Goal: Transaction & Acquisition: Download file/media

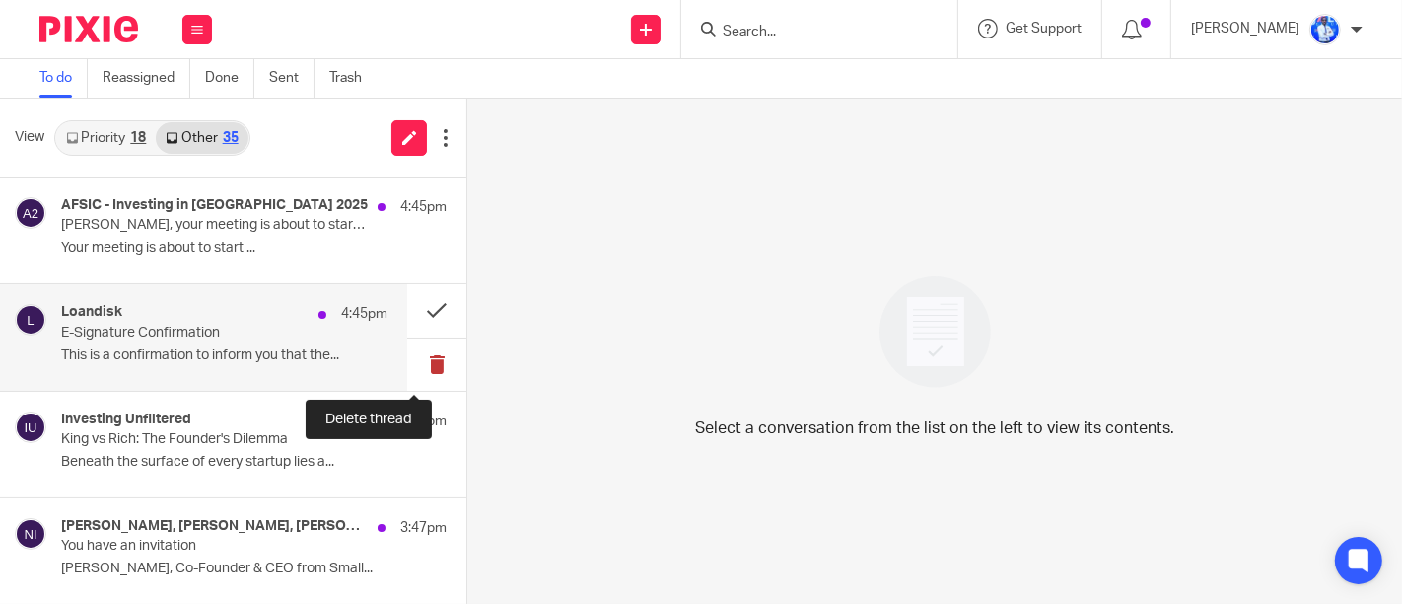
click at [426, 370] on button at bounding box center [436, 364] width 59 height 52
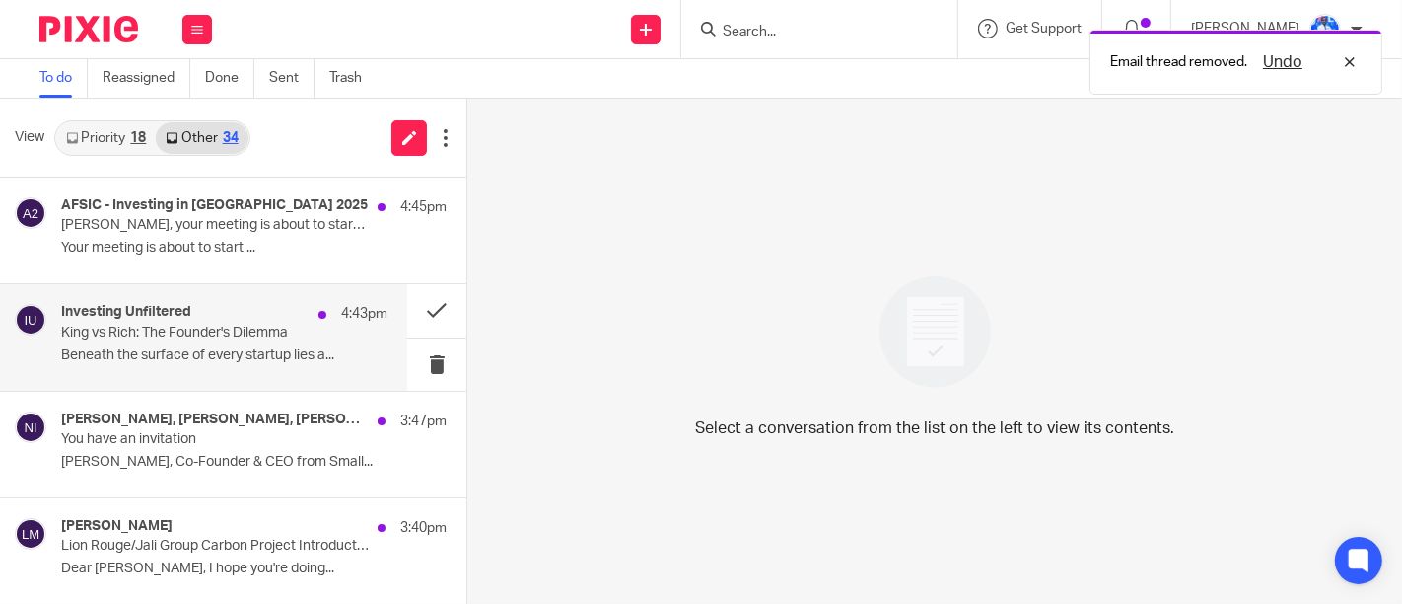
click at [323, 347] on p "Beneath the surface of every startup lies a..." at bounding box center [224, 355] width 326 height 17
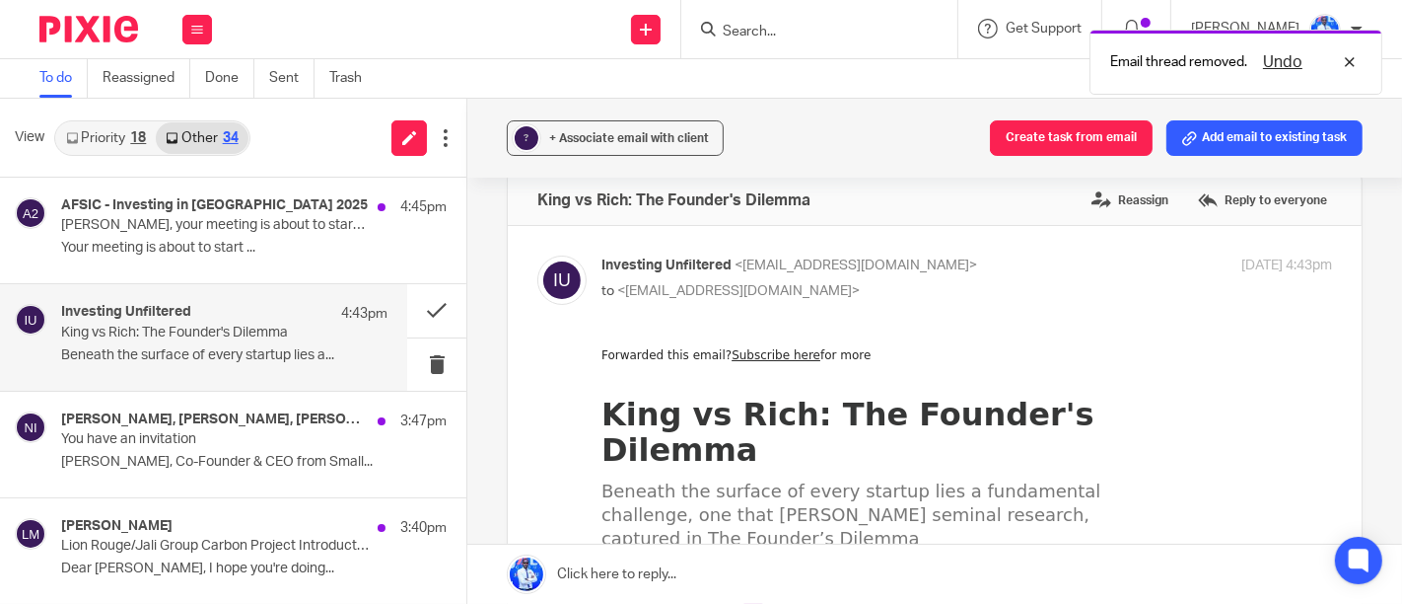
scroll to position [32, 0]
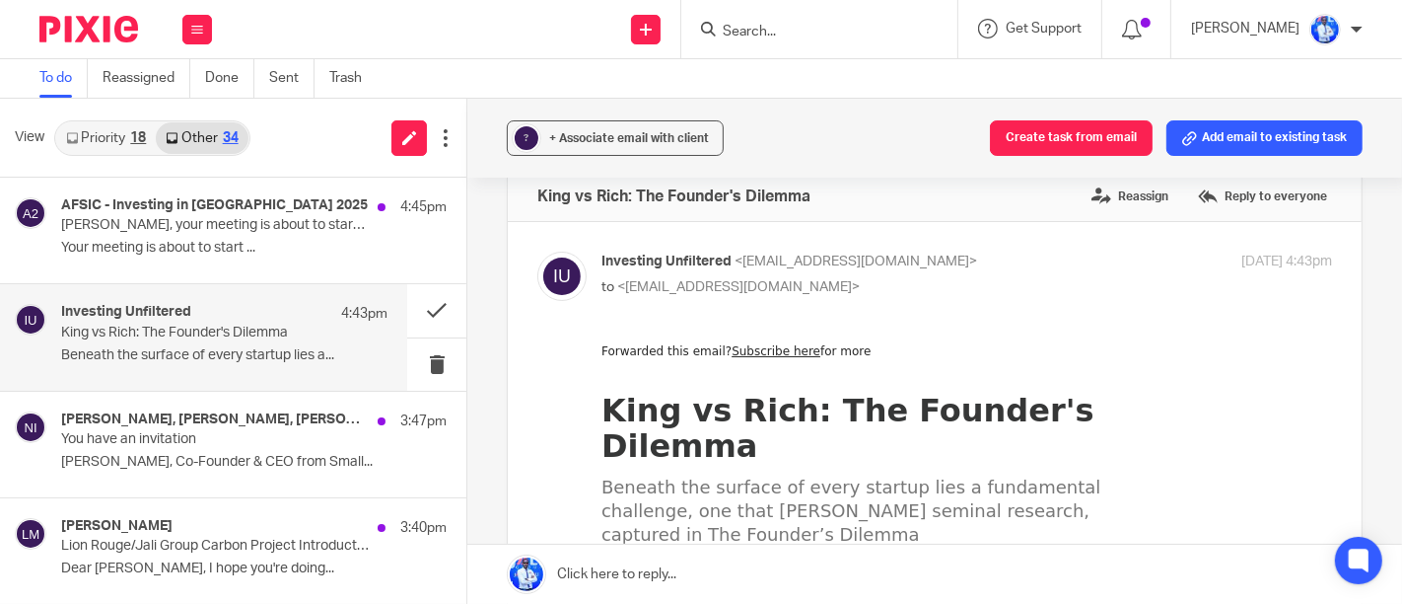
click at [376, 349] on div "Investing Unfiltered 4:43pm King vs Rich: The Founder's Dilemma Beneath the sur…" at bounding box center [203, 337] width 407 height 106
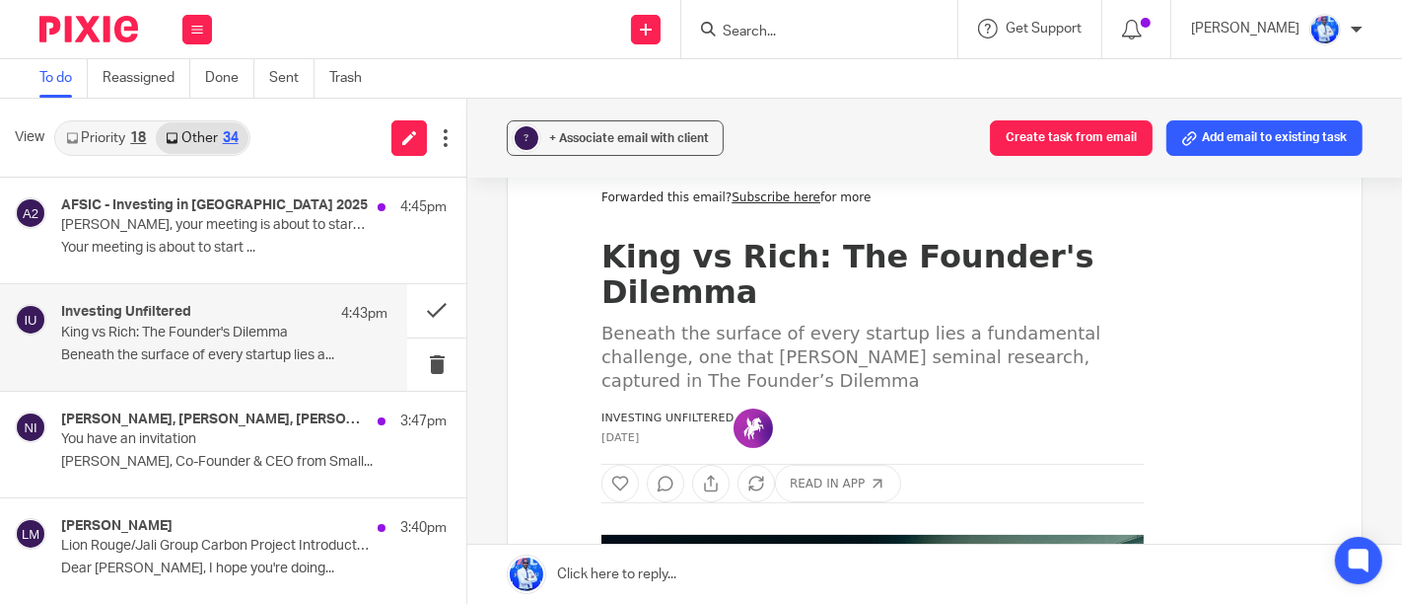
scroll to position [187, 0]
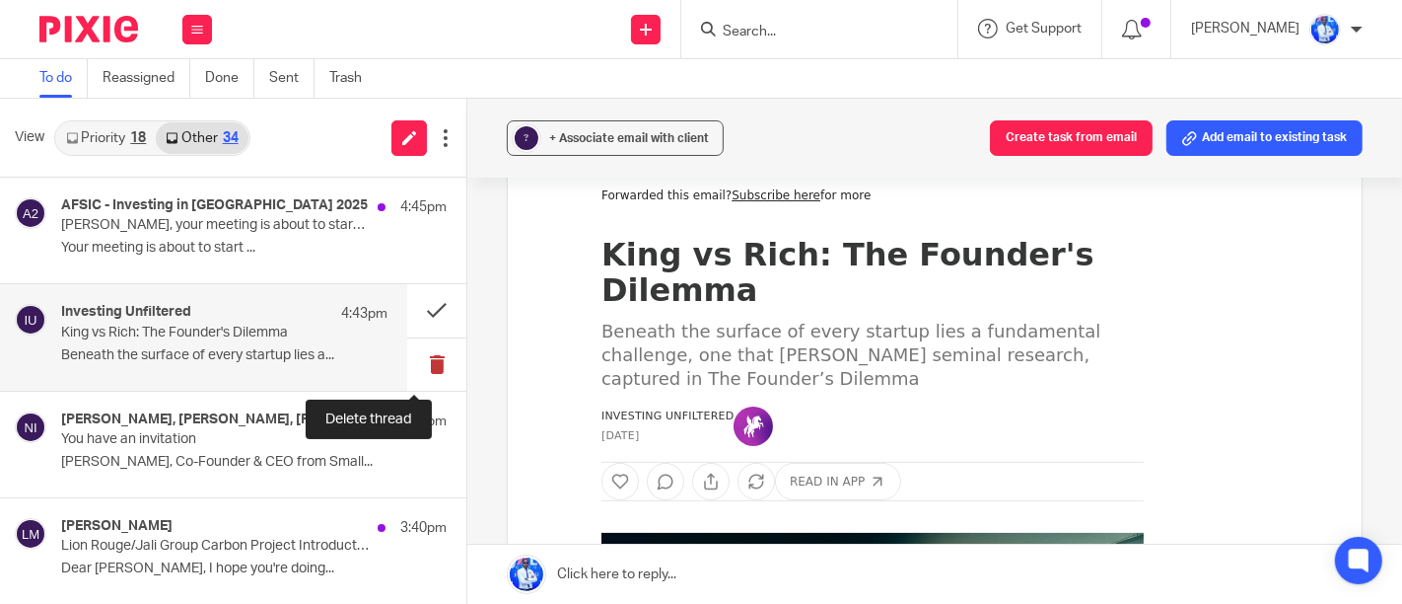
click at [422, 359] on button at bounding box center [436, 364] width 59 height 52
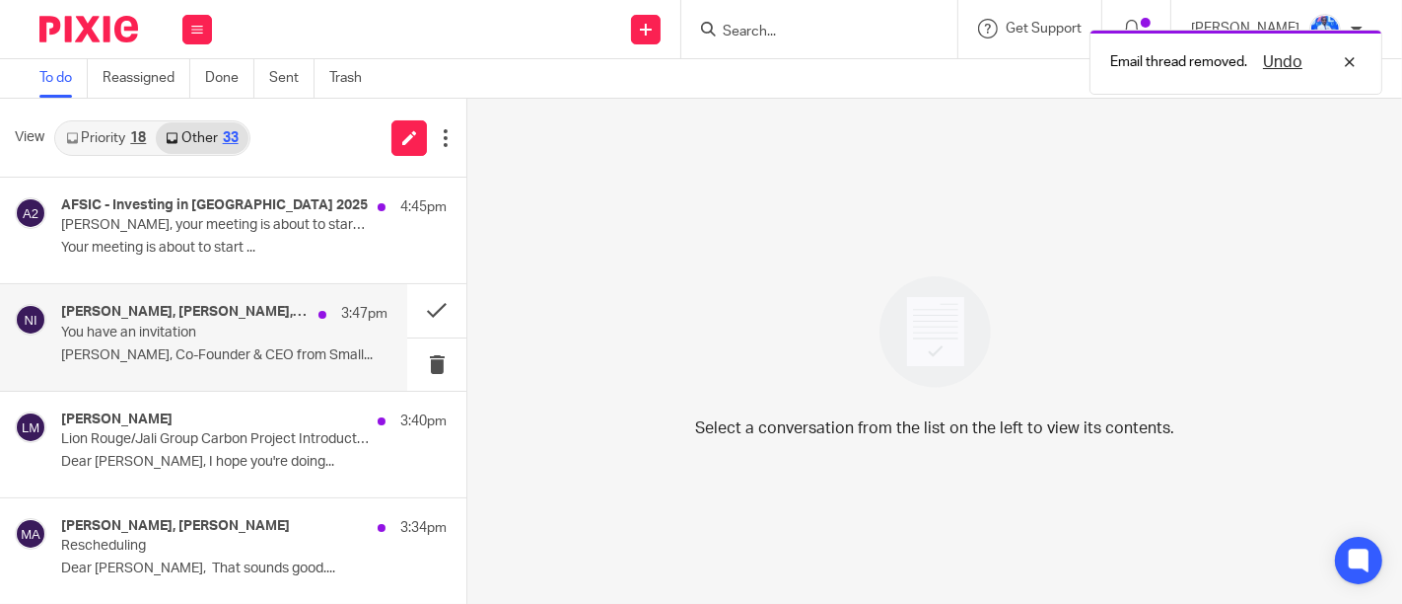
click at [341, 317] on p "3:47pm" at bounding box center [364, 314] width 46 height 20
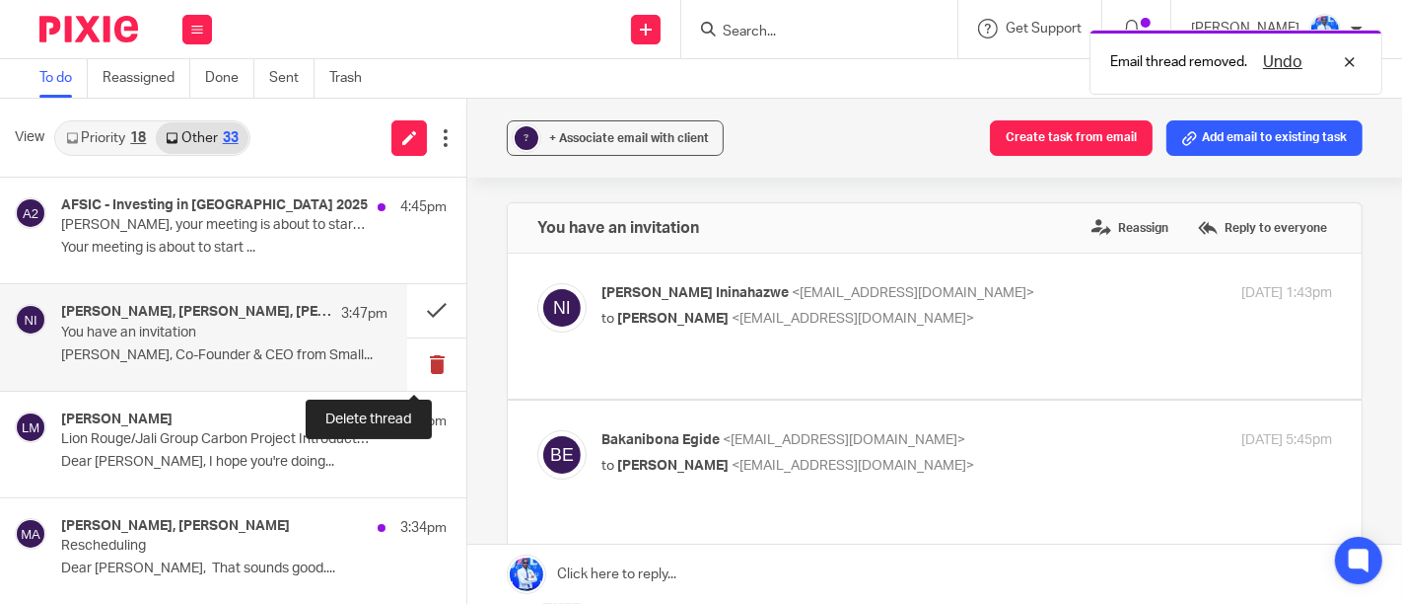
scroll to position [0, 0]
click at [415, 369] on button at bounding box center [436, 364] width 59 height 52
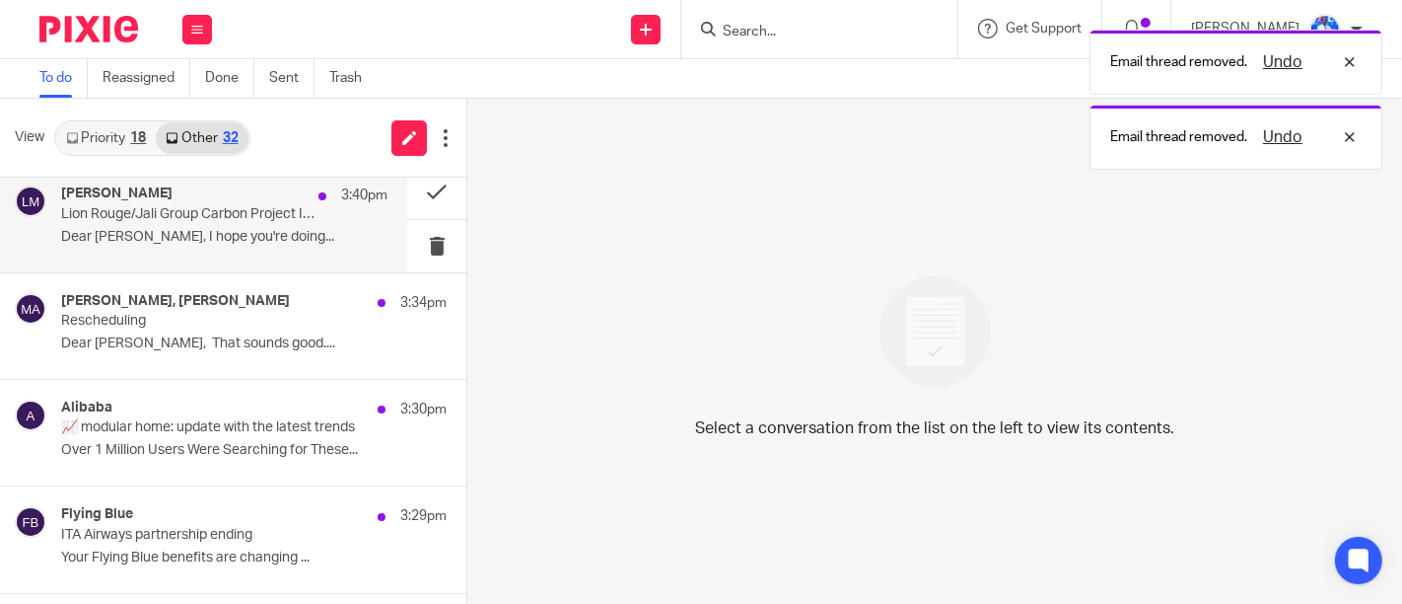
scroll to position [155, 0]
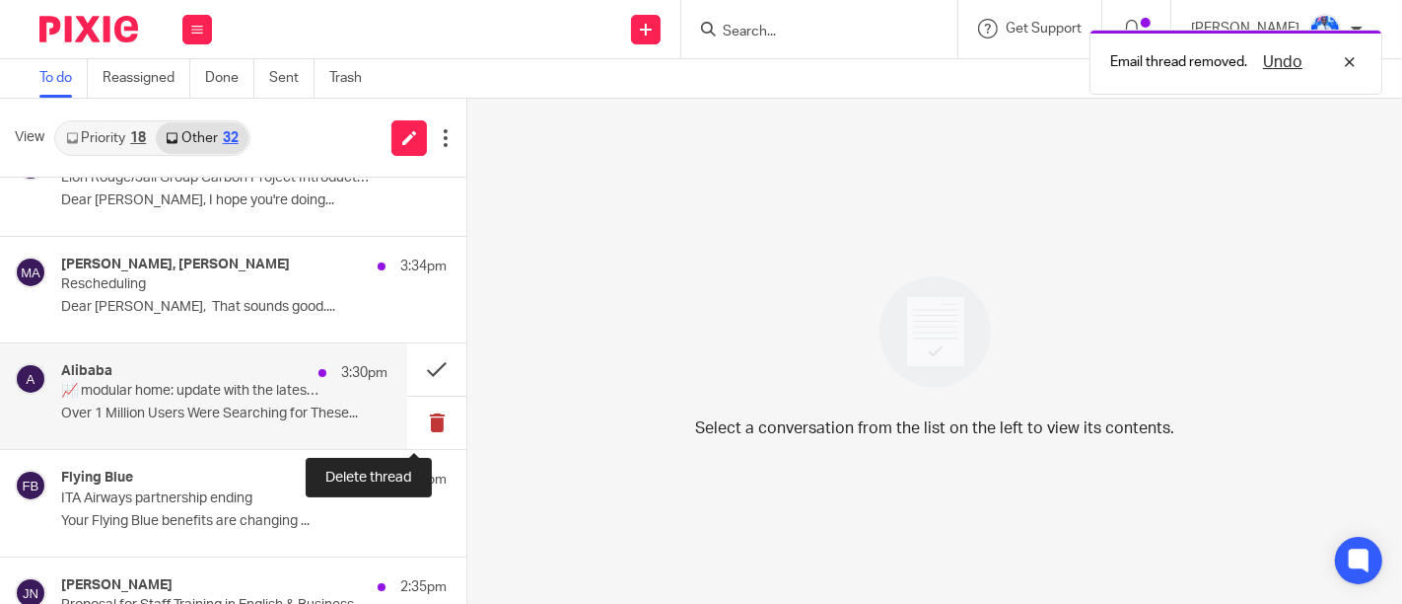
click at [416, 429] on button at bounding box center [436, 422] width 59 height 52
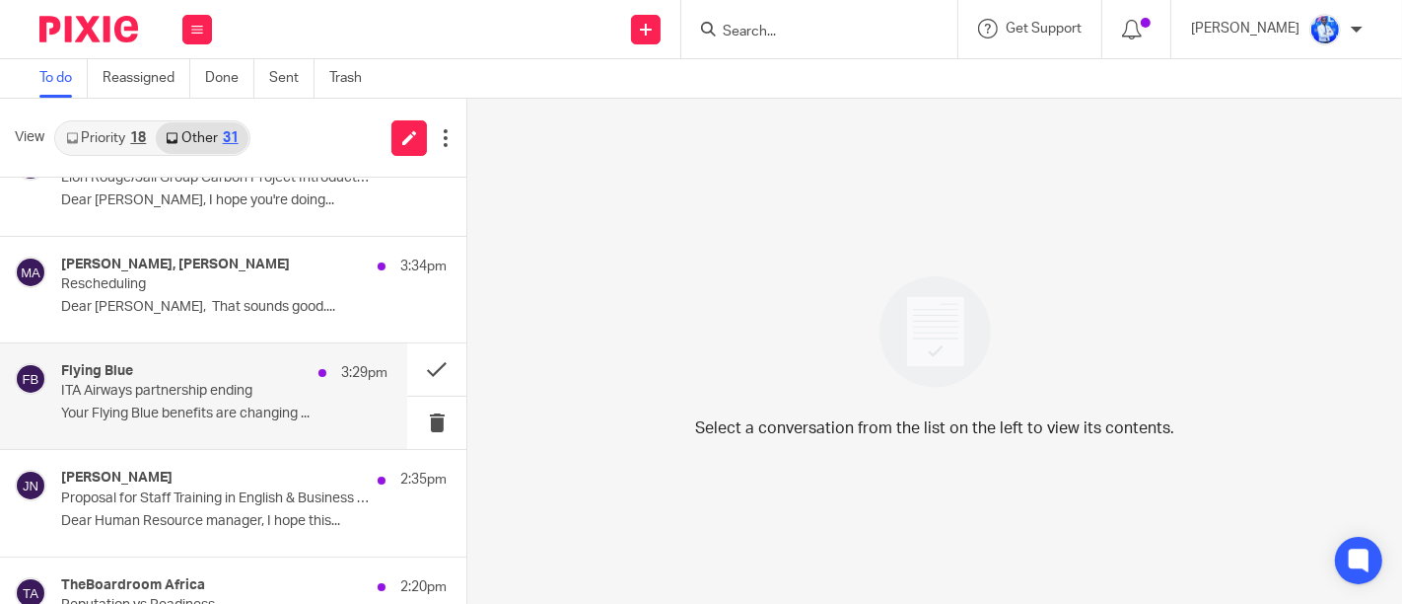
click at [314, 379] on div "3:29pm" at bounding box center [348, 373] width 79 height 20
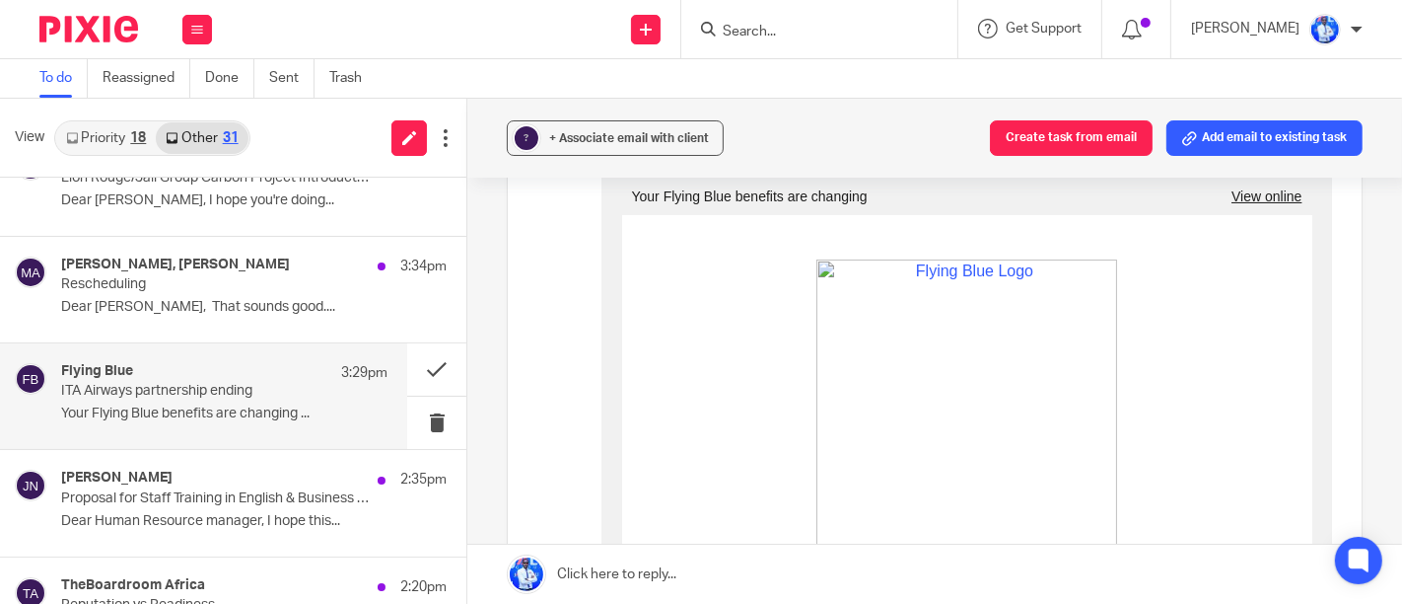
scroll to position [205, 0]
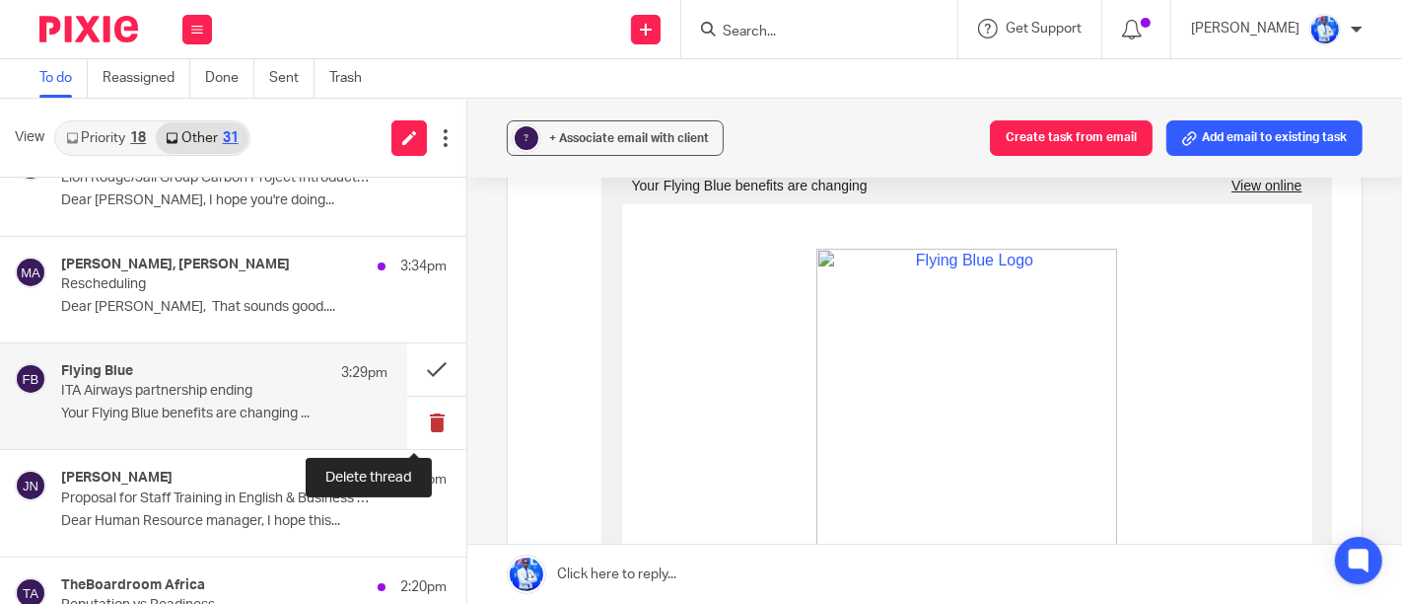
click at [412, 411] on button at bounding box center [436, 422] width 59 height 52
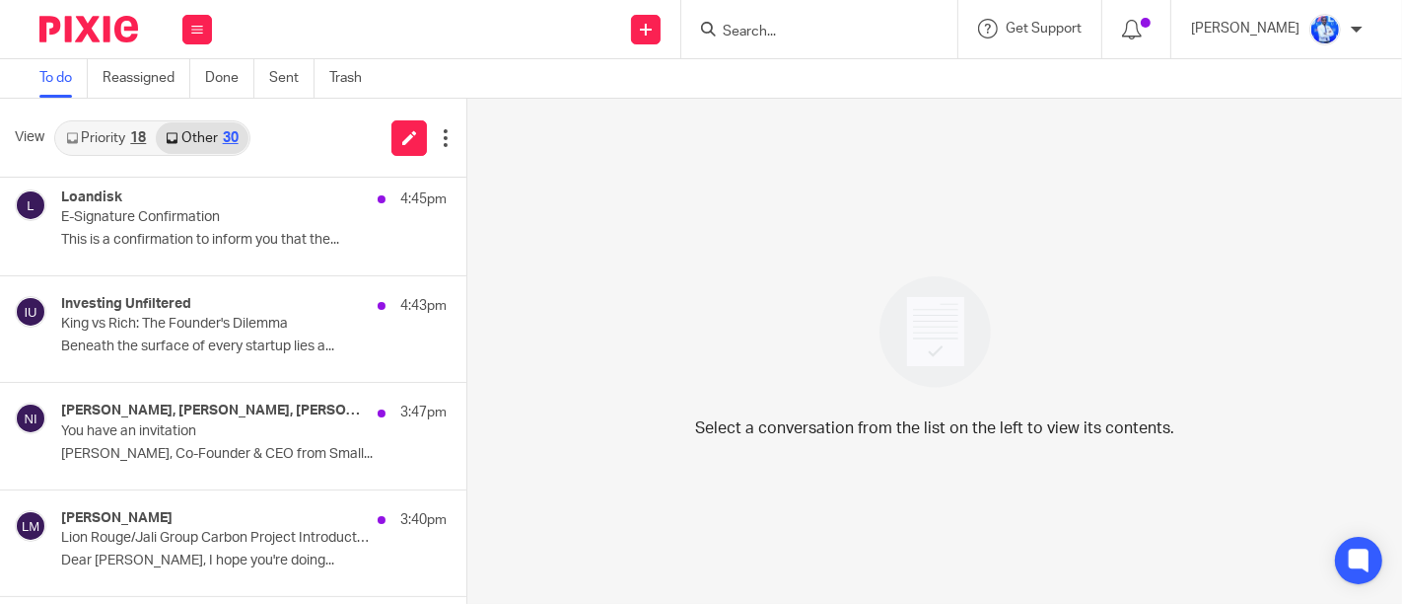
scroll to position [2147, 0]
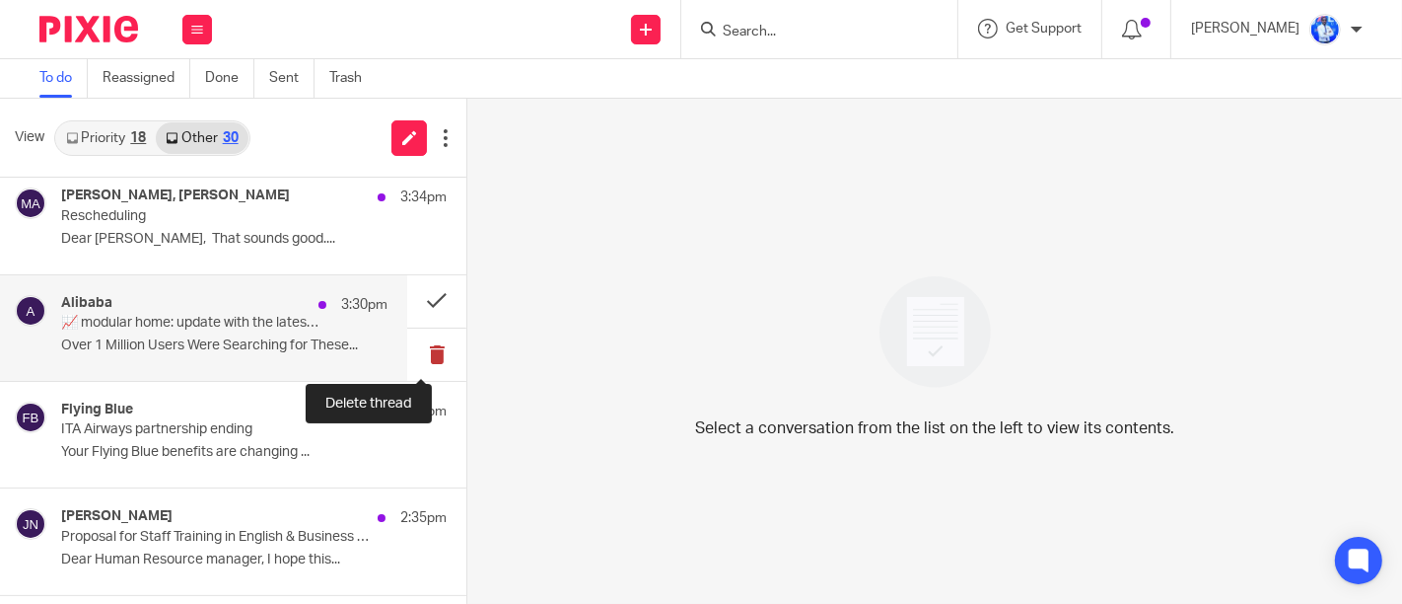
click at [420, 336] on button at bounding box center [436, 354] width 59 height 52
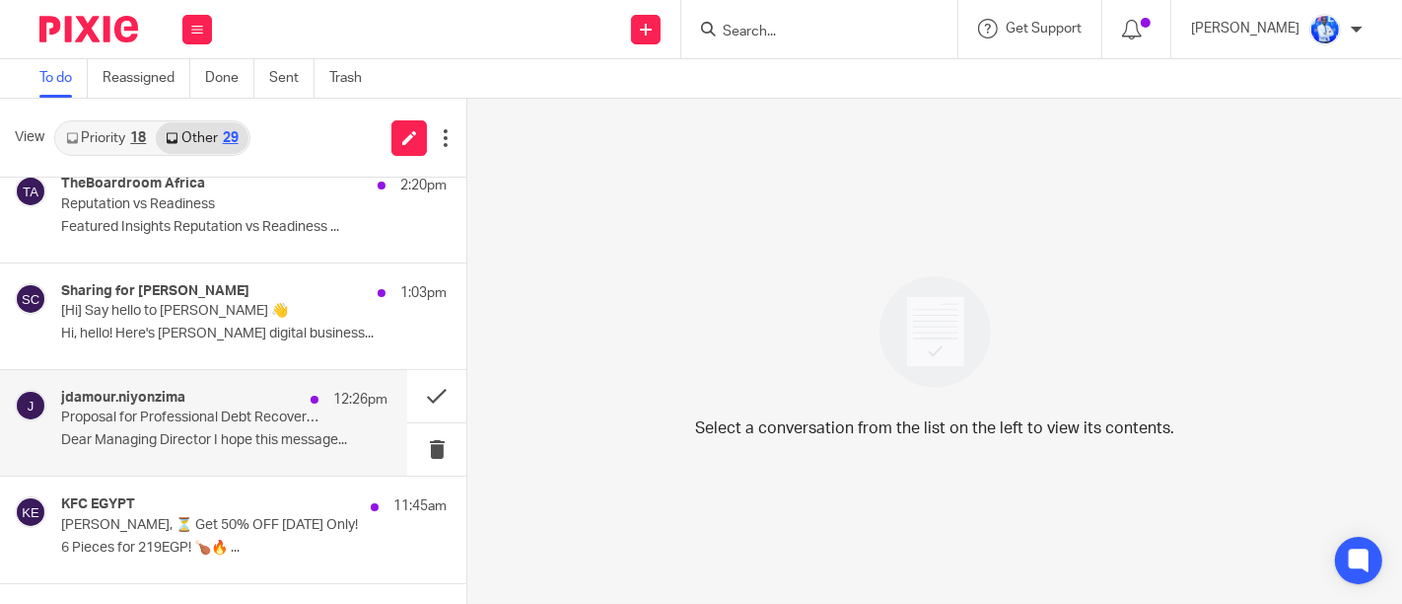
scroll to position [3260, 0]
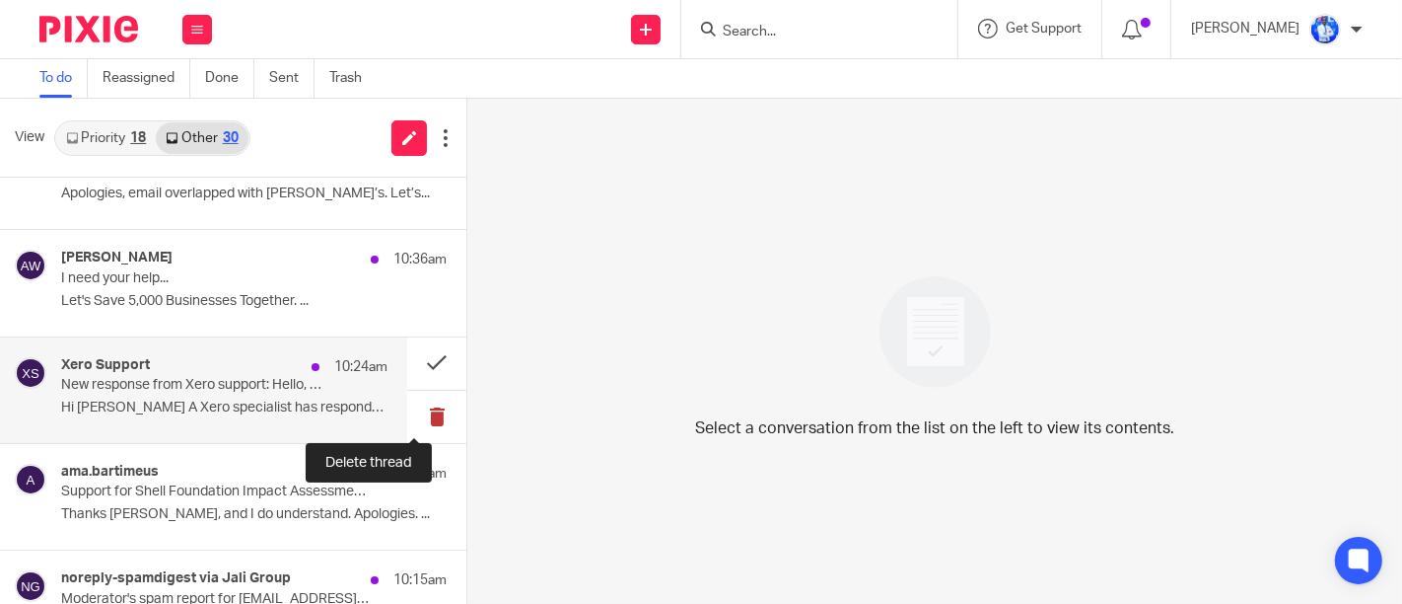
click at [411, 407] on button at bounding box center [436, 417] width 59 height 52
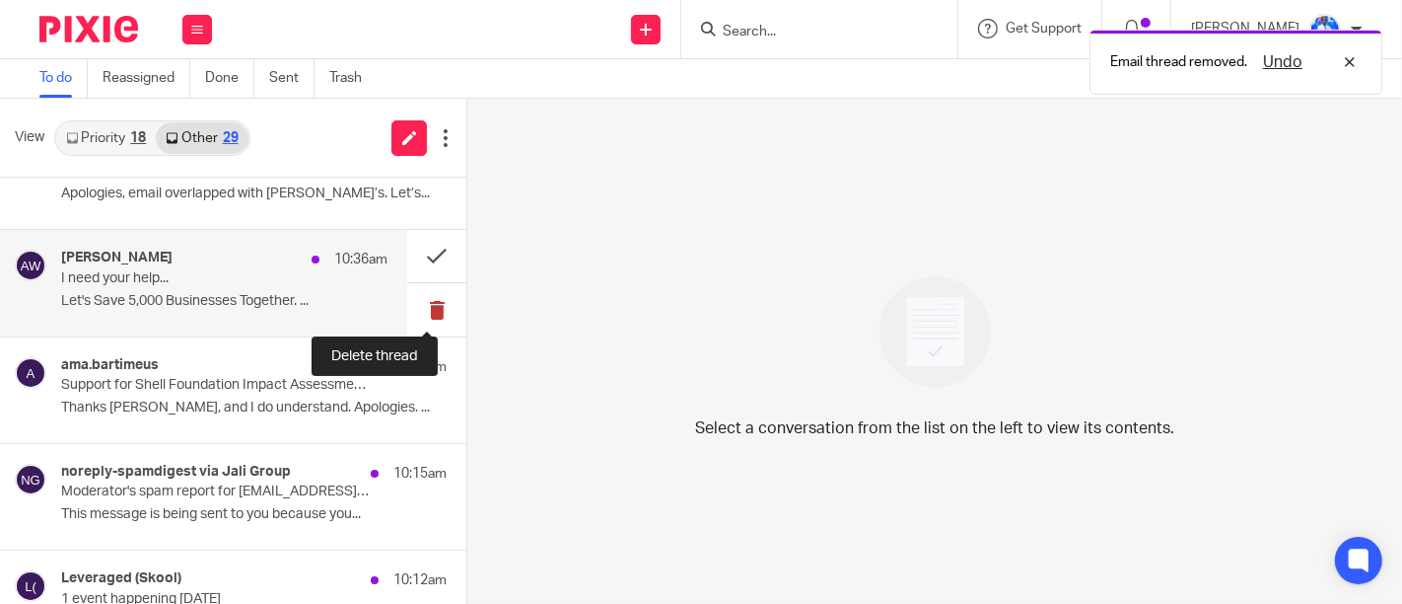
click at [421, 298] on button at bounding box center [436, 309] width 59 height 52
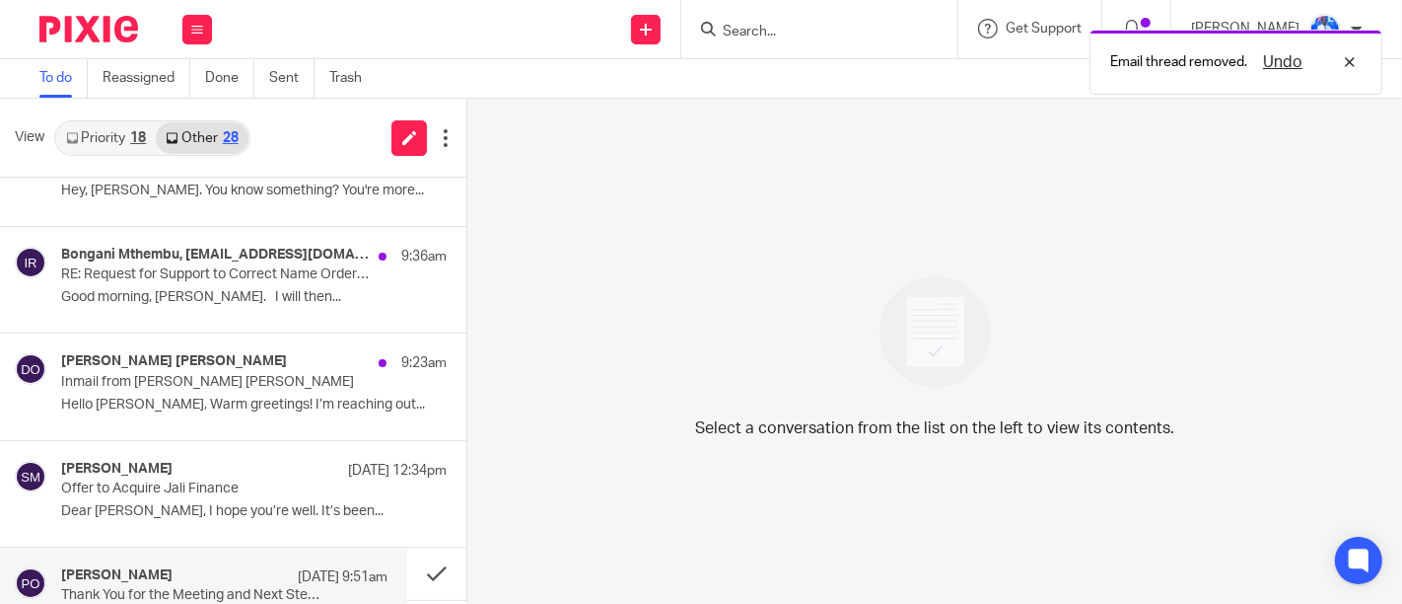
scroll to position [3789, 0]
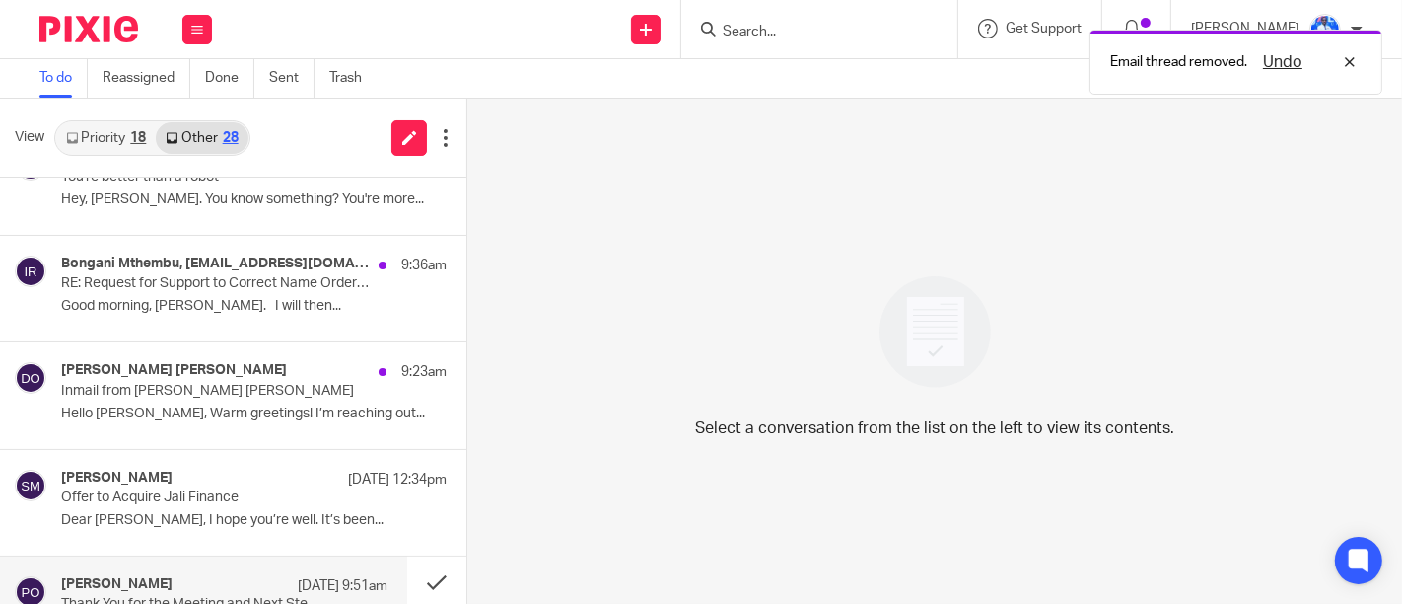
click at [297, 383] on p "Inmail from [PERSON_NAME] [PERSON_NAME]" at bounding box center [215, 391] width 309 height 17
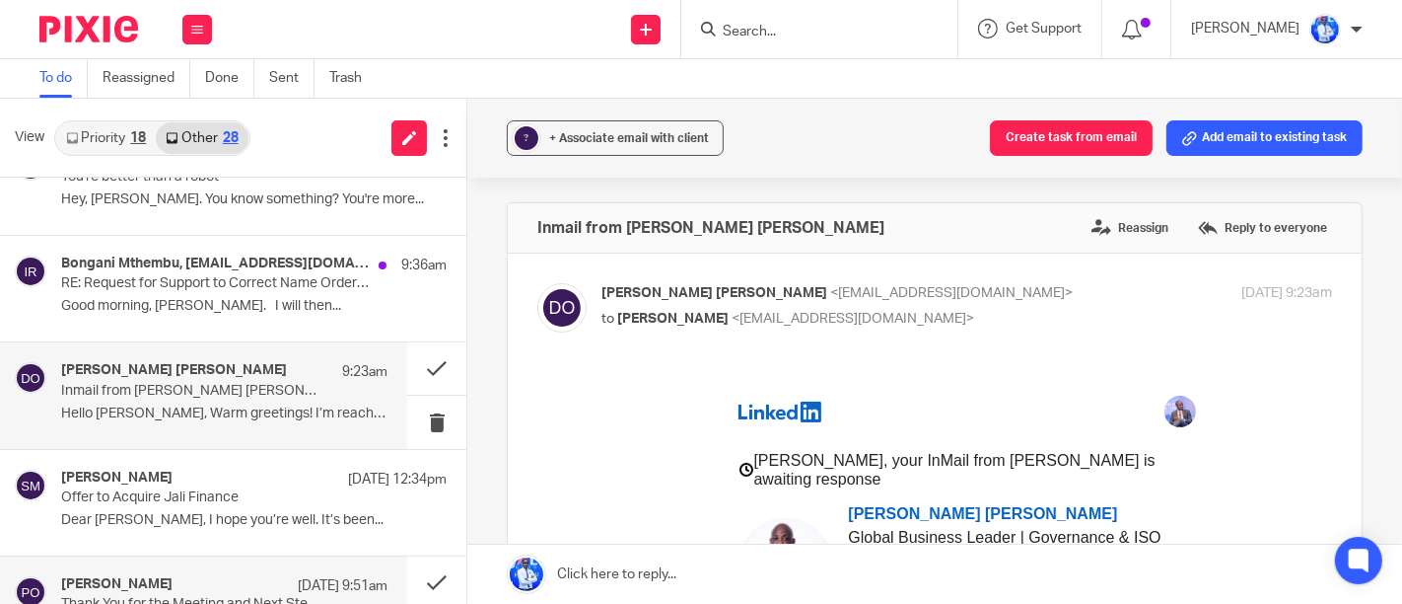
scroll to position [0, 0]
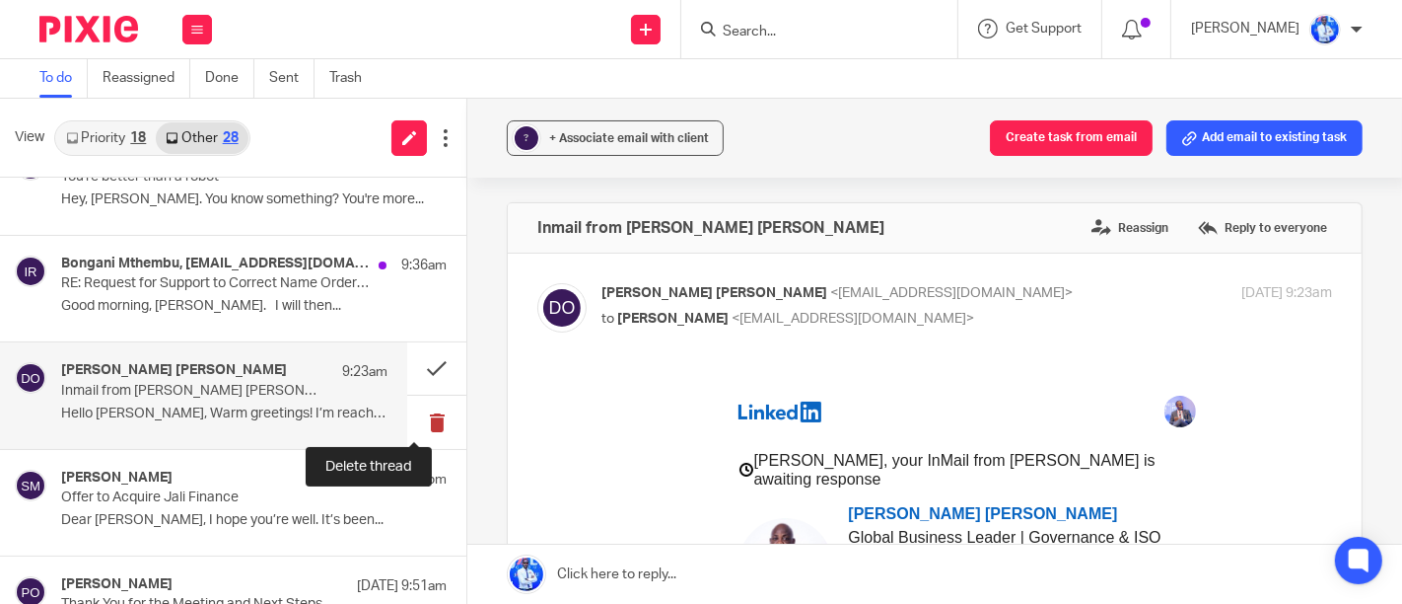
click at [419, 408] on button at bounding box center [436, 421] width 59 height 52
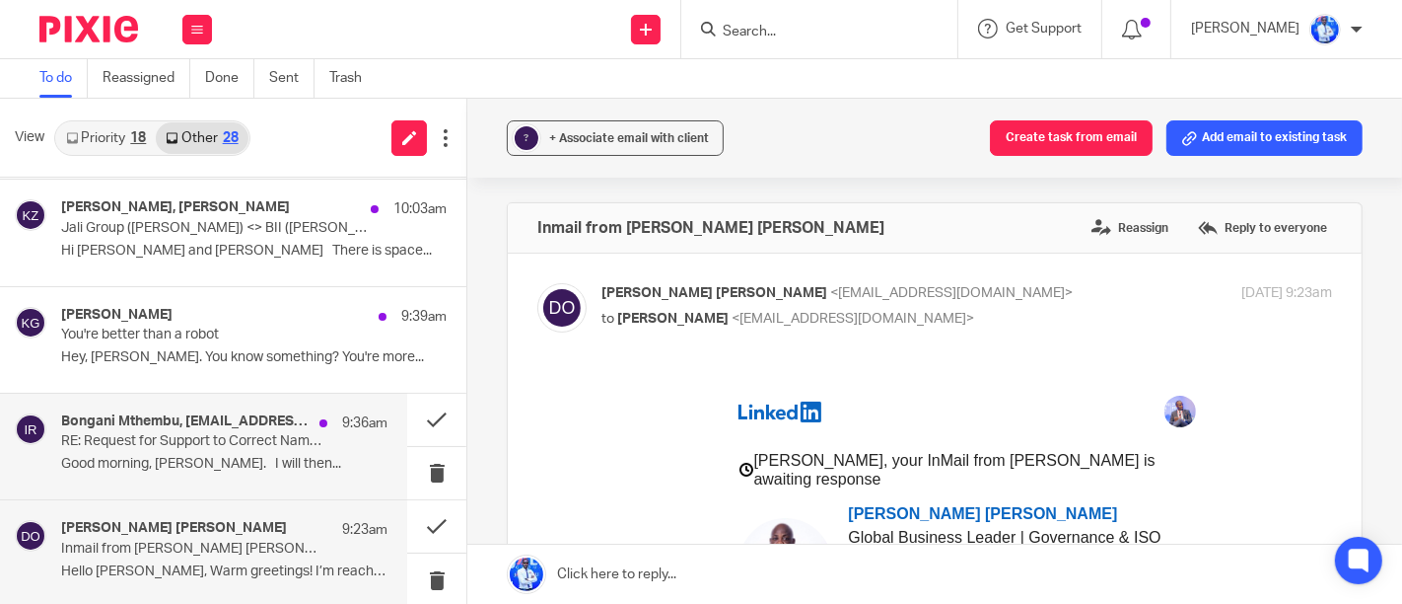
scroll to position [3625, 0]
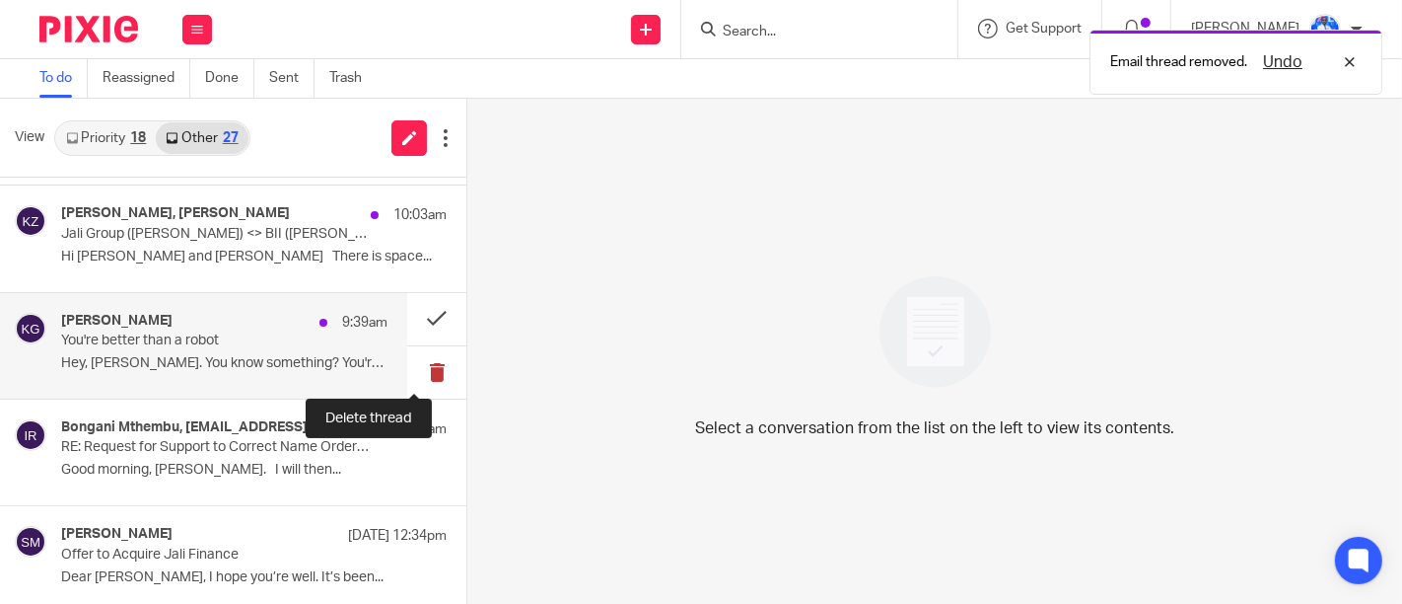
click at [416, 359] on button at bounding box center [436, 372] width 59 height 52
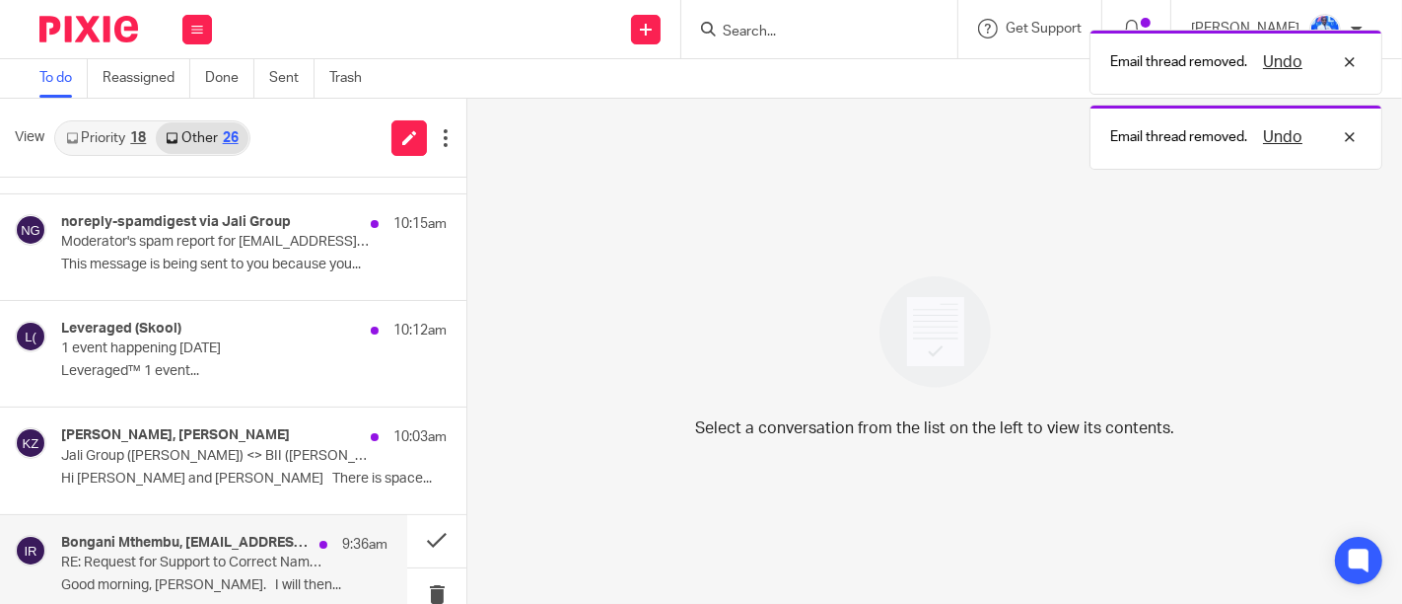
scroll to position [3398, 0]
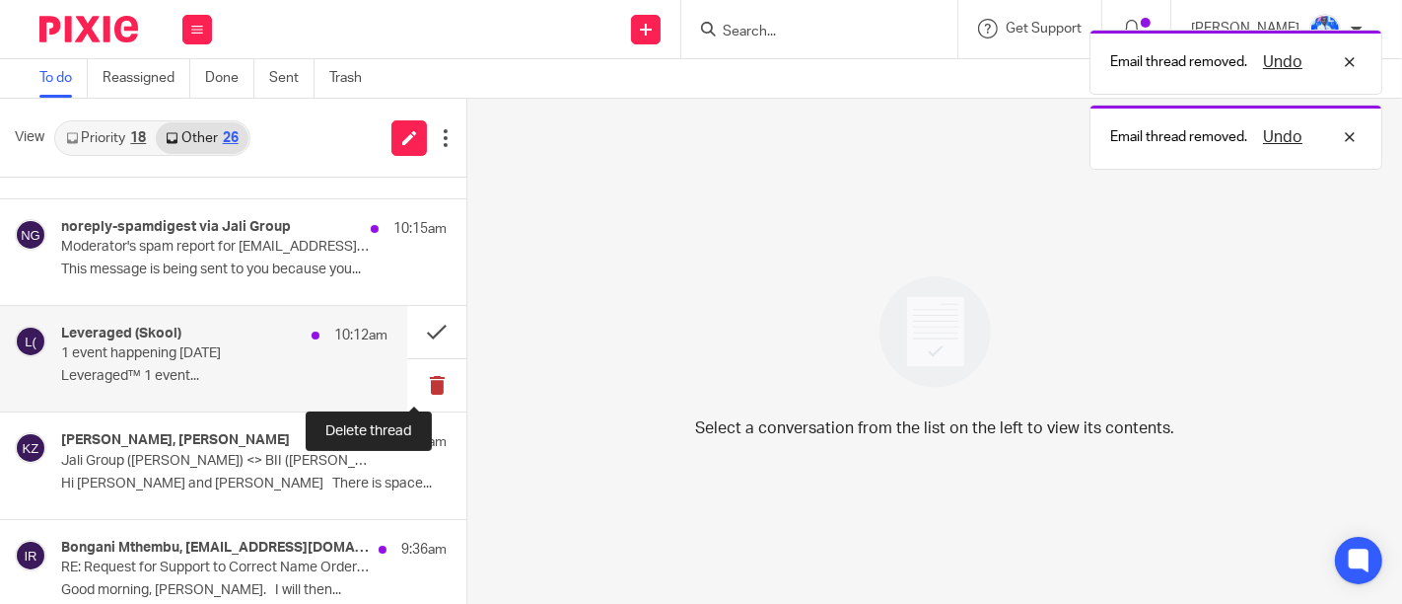
click at [431, 372] on button at bounding box center [436, 385] width 59 height 52
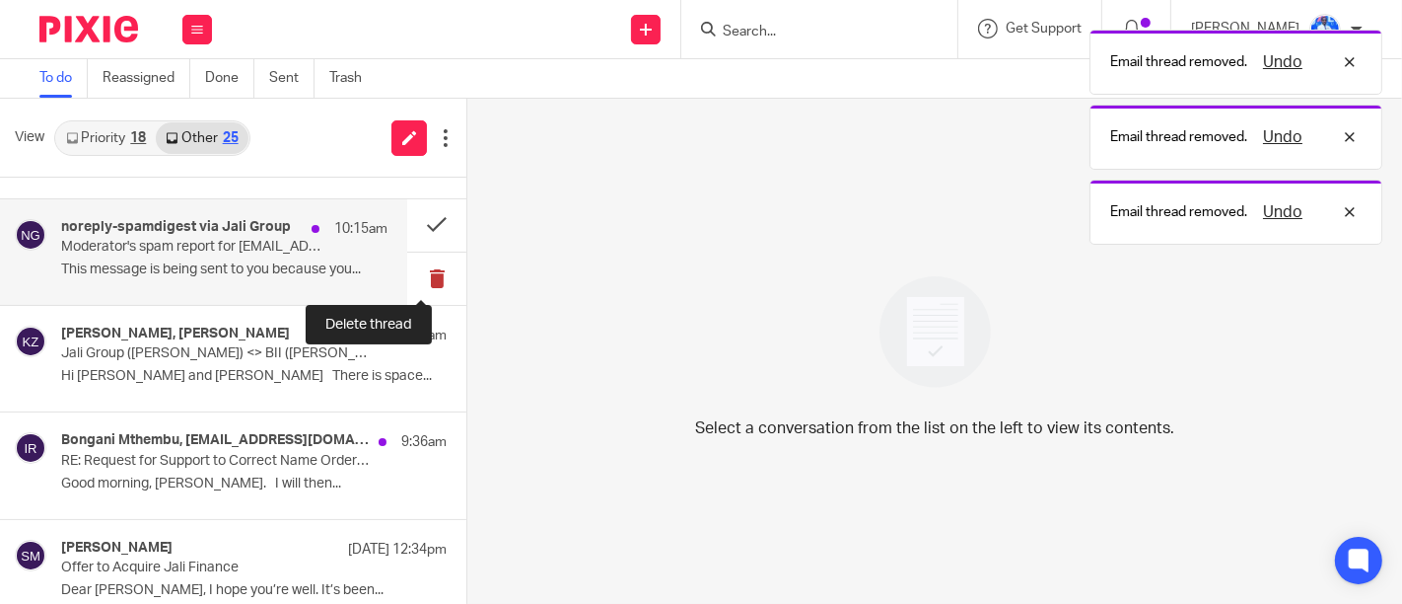
click at [419, 271] on button at bounding box center [436, 278] width 59 height 52
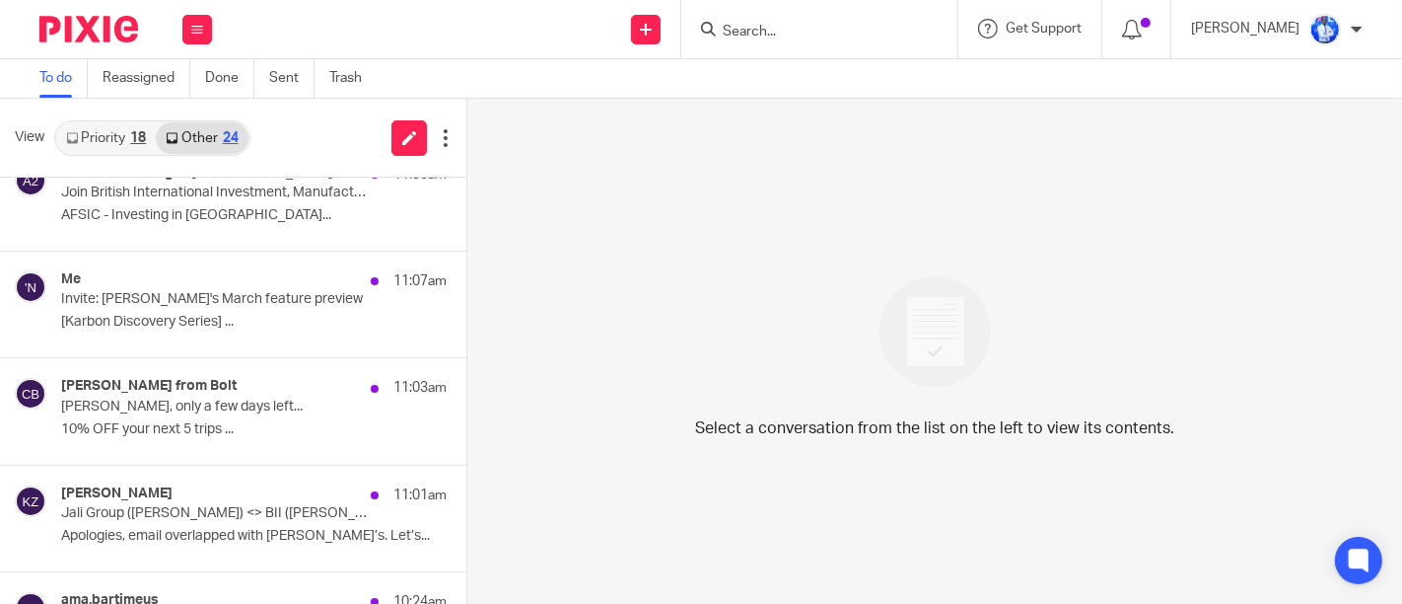
scroll to position [2972, 0]
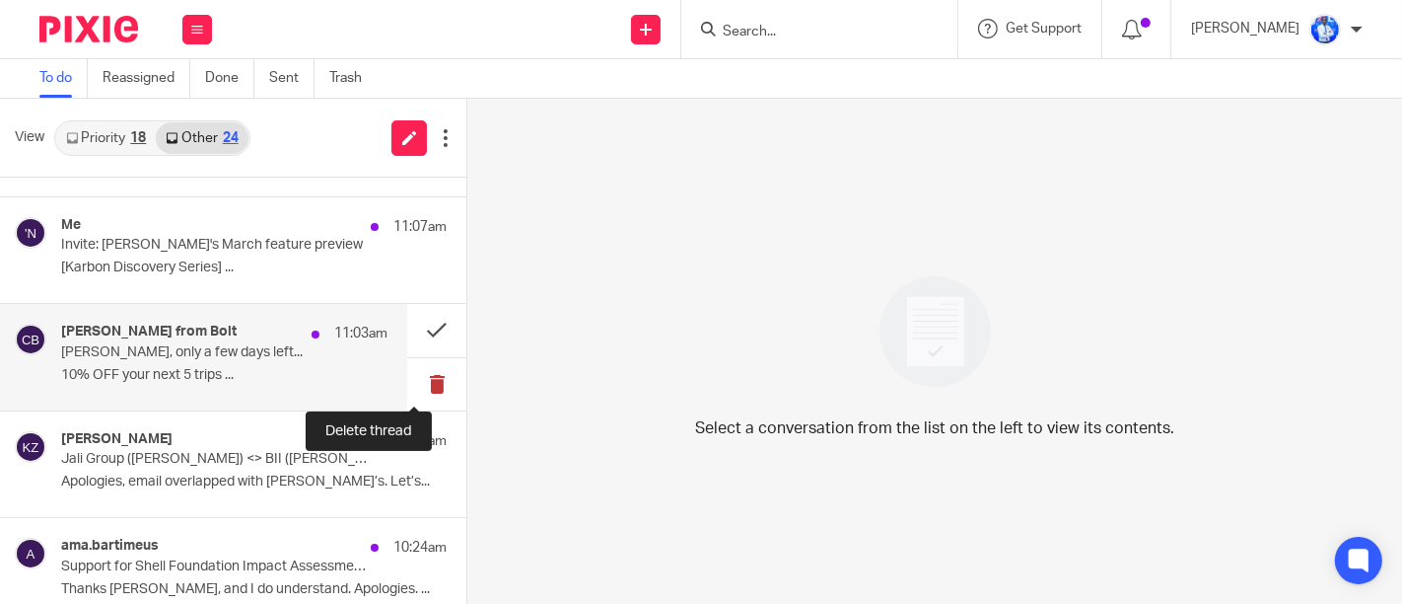
click at [407, 378] on button at bounding box center [436, 384] width 59 height 52
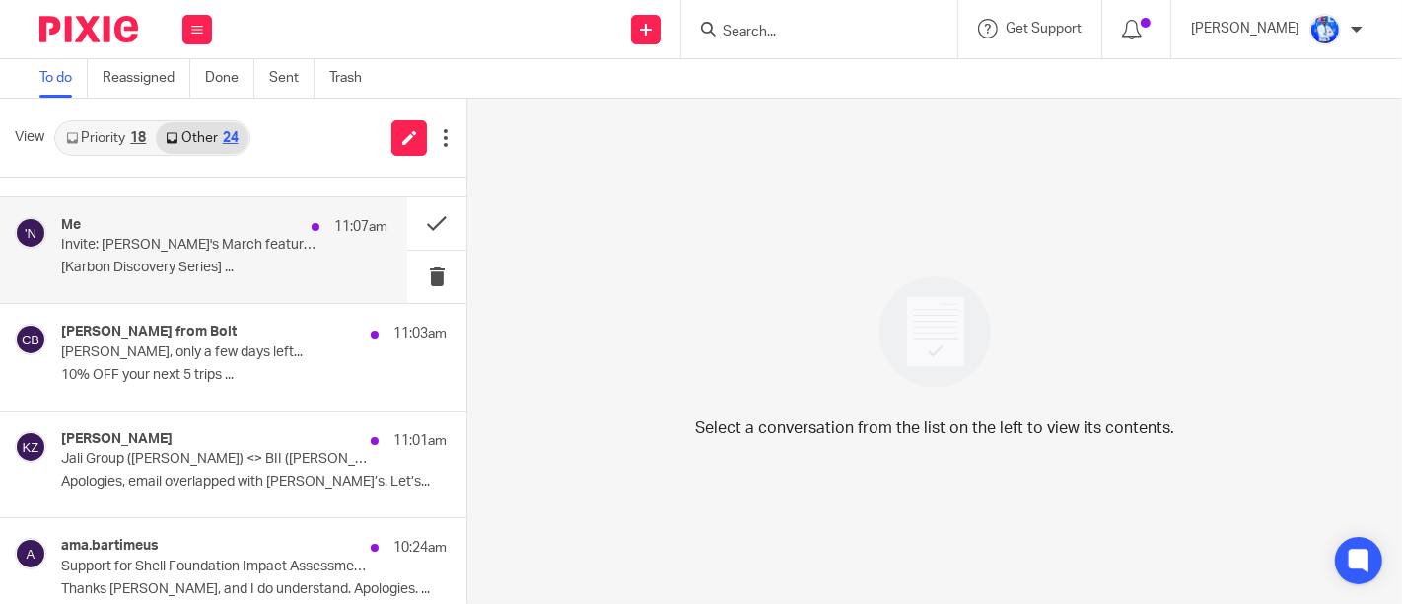
click at [278, 271] on div "Me 11:07am Invite: [PERSON_NAME]'s March feature preview [Karbon Discovery Seri…" at bounding box center [224, 250] width 326 height 66
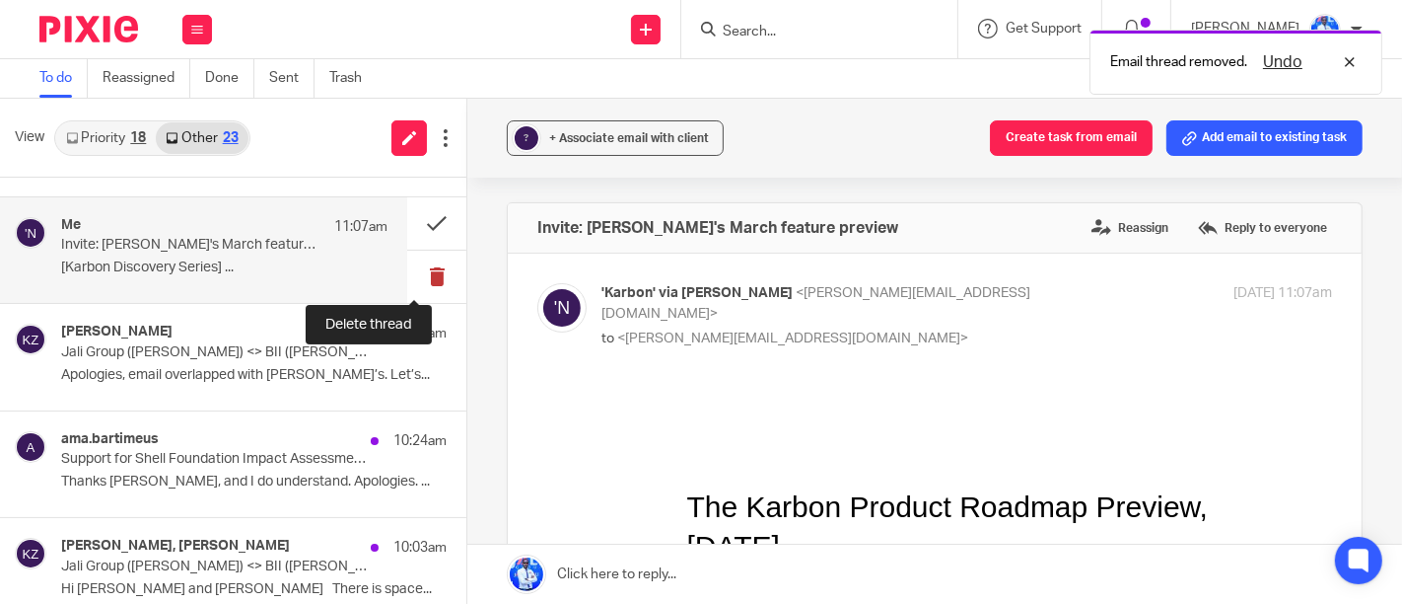
scroll to position [0, 0]
click at [411, 280] on button at bounding box center [436, 276] width 59 height 52
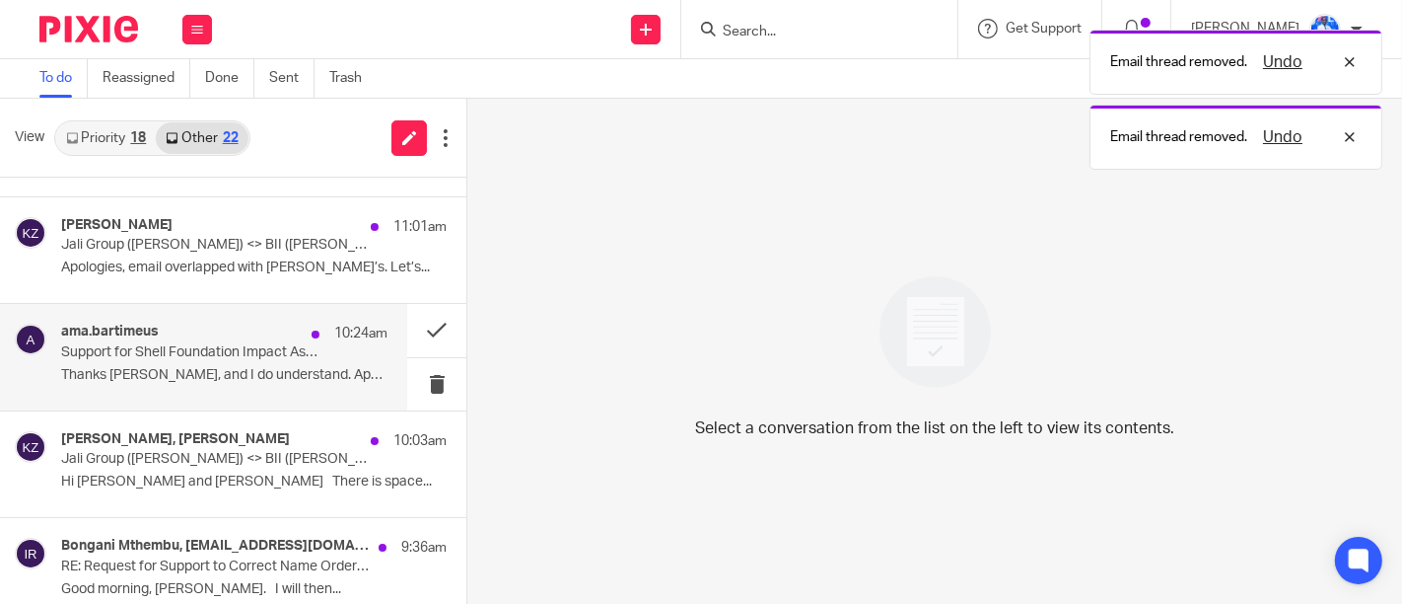
click at [294, 344] on p "Support for Shell Foundation Impact Assessments" at bounding box center [191, 352] width 261 height 17
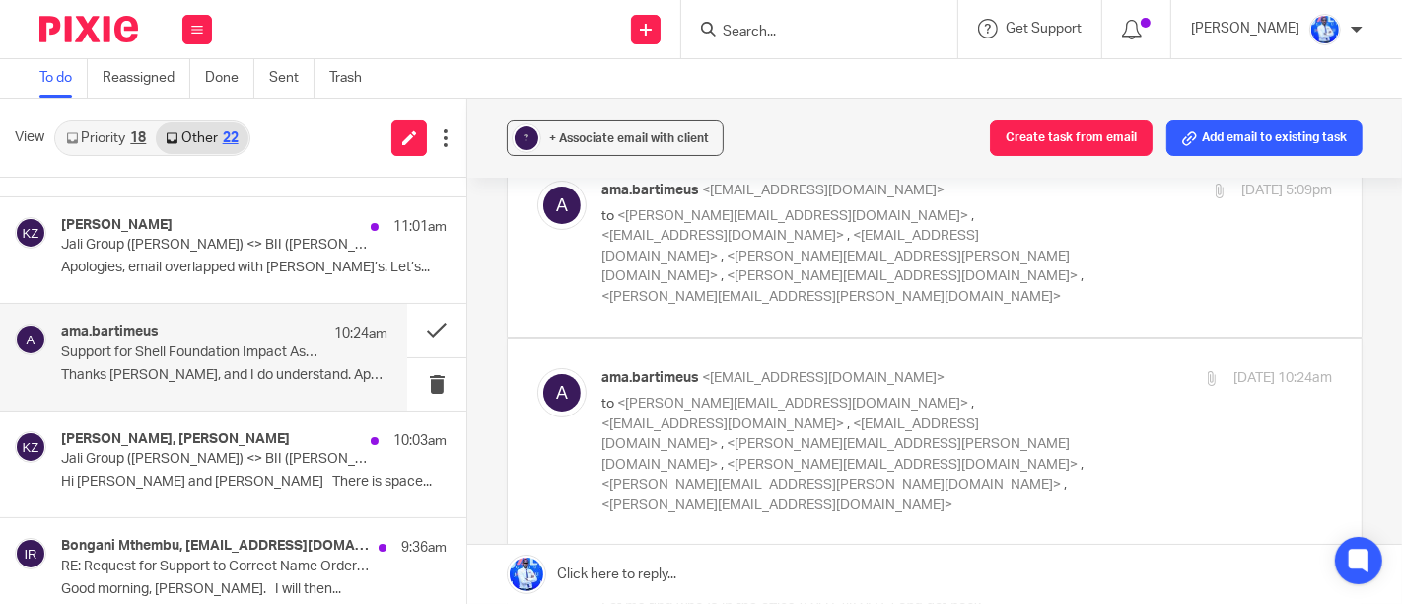
scroll to position [105, 0]
click at [732, 291] on label at bounding box center [935, 241] width 854 height 185
click at [537, 178] on input "checkbox" at bounding box center [536, 178] width 1 height 1
checkbox input "true"
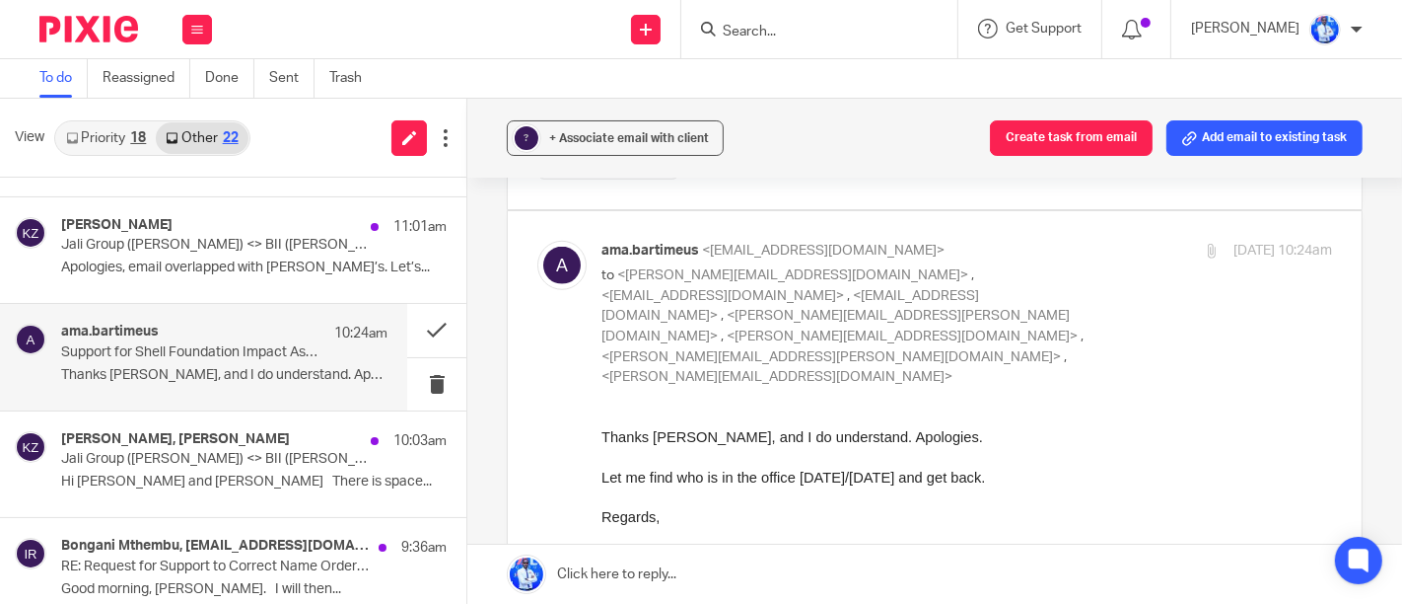
scroll to position [1279, 0]
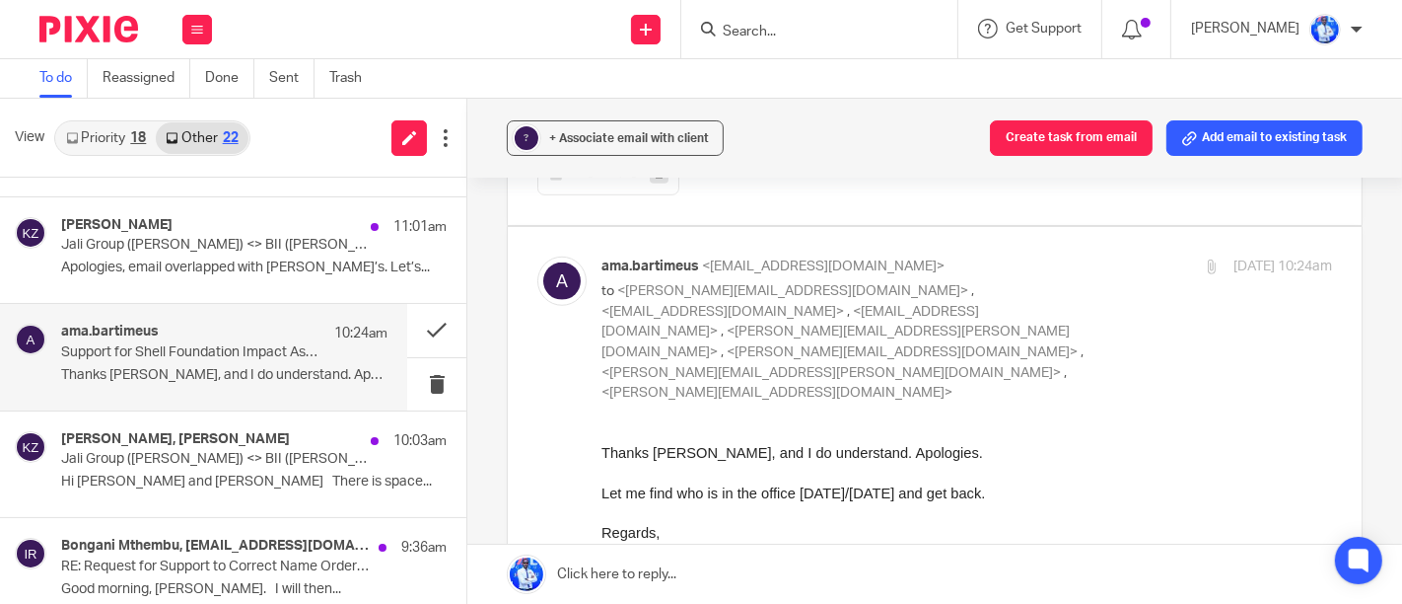
click at [737, 472] on p at bounding box center [966, 472] width 731 height 20
click at [425, 330] on button at bounding box center [436, 330] width 59 height 52
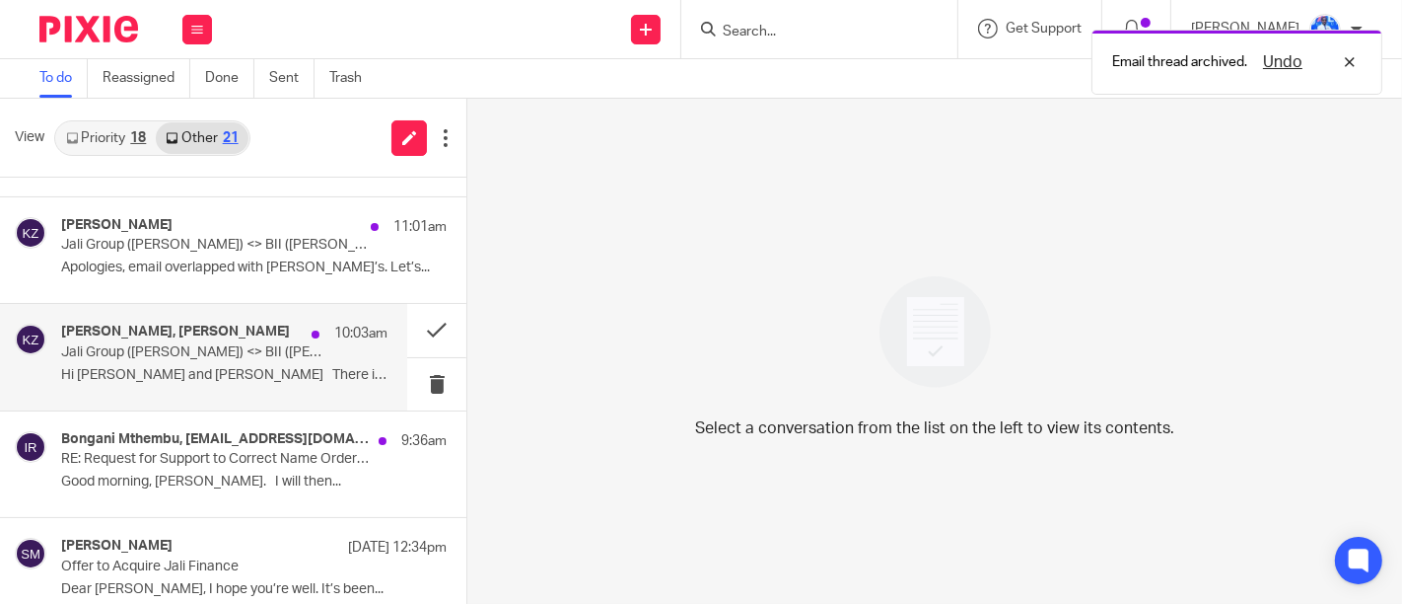
click at [311, 367] on p "Hi [PERSON_NAME] and [PERSON_NAME] There is space..." at bounding box center [224, 375] width 326 height 17
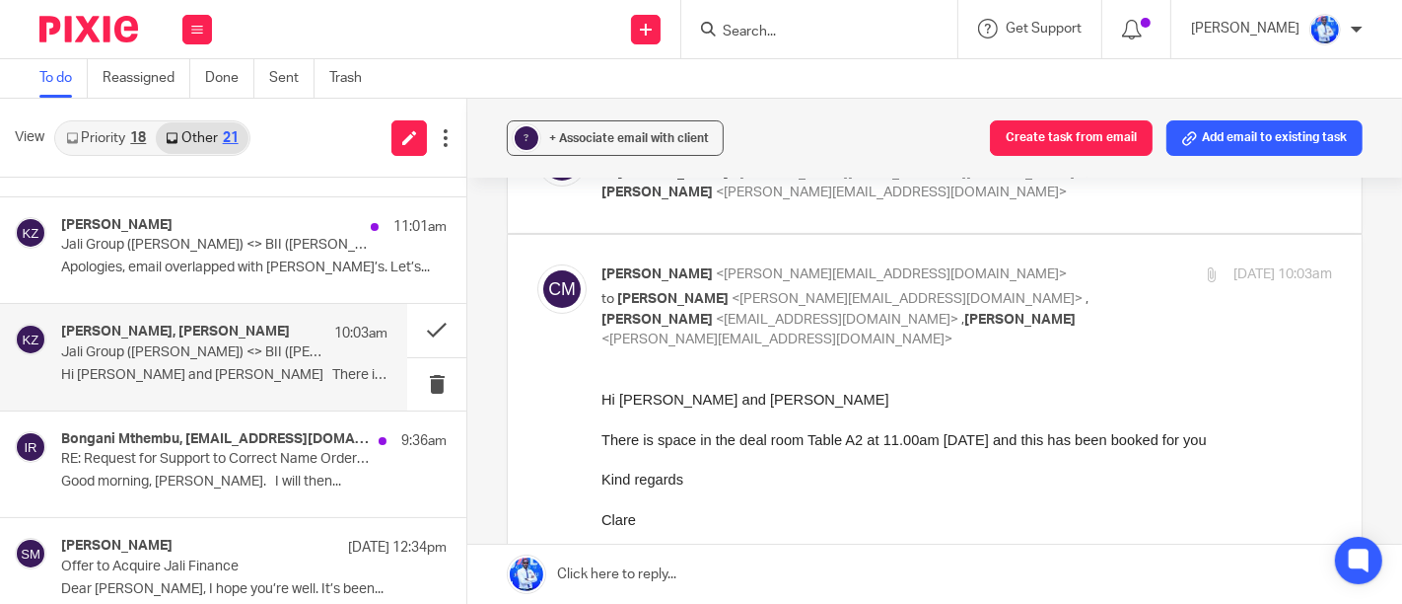
scroll to position [142, 0]
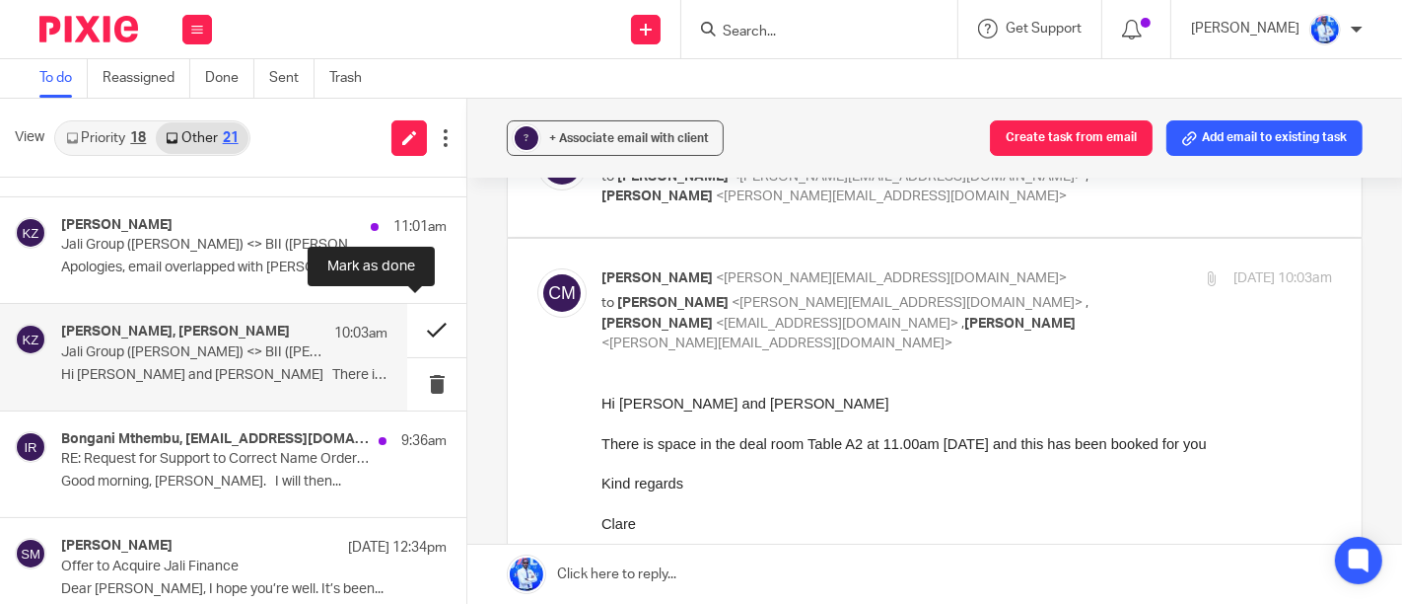
click at [419, 323] on button at bounding box center [436, 330] width 59 height 52
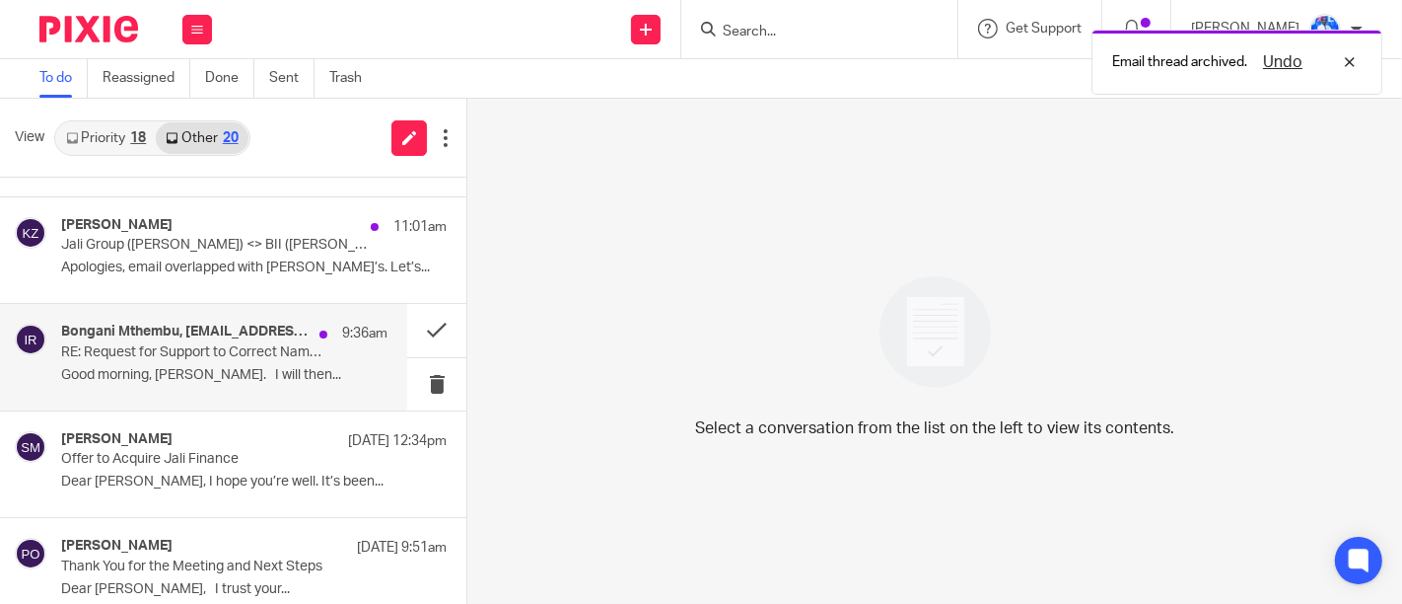
click at [286, 344] on p "RE: Request for Support to Correct Name Order on CIMA Certificate" at bounding box center [191, 352] width 261 height 17
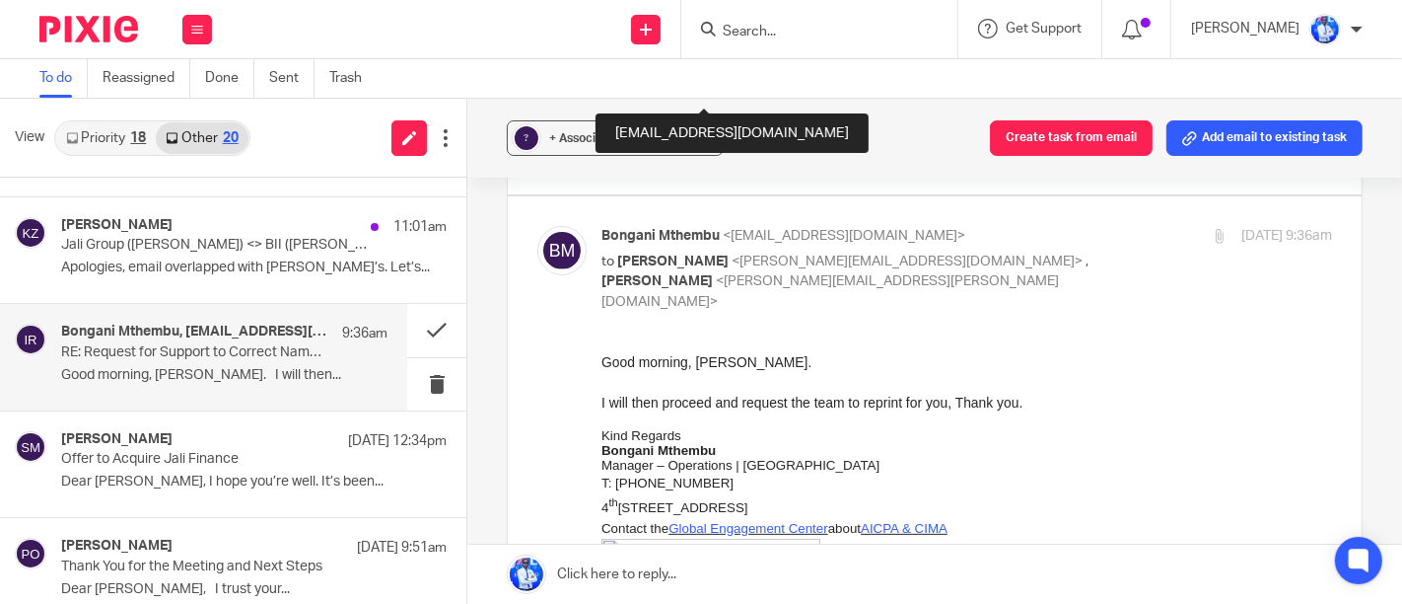
scroll to position [634, 0]
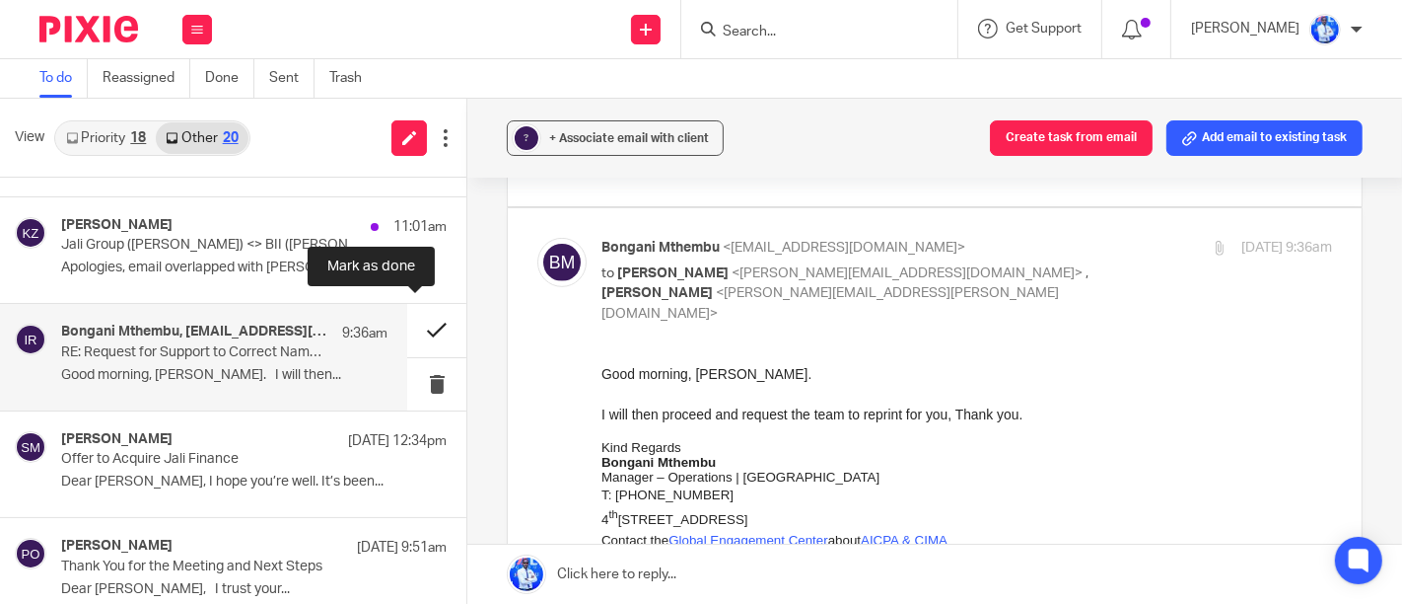
click at [423, 322] on button at bounding box center [436, 330] width 59 height 52
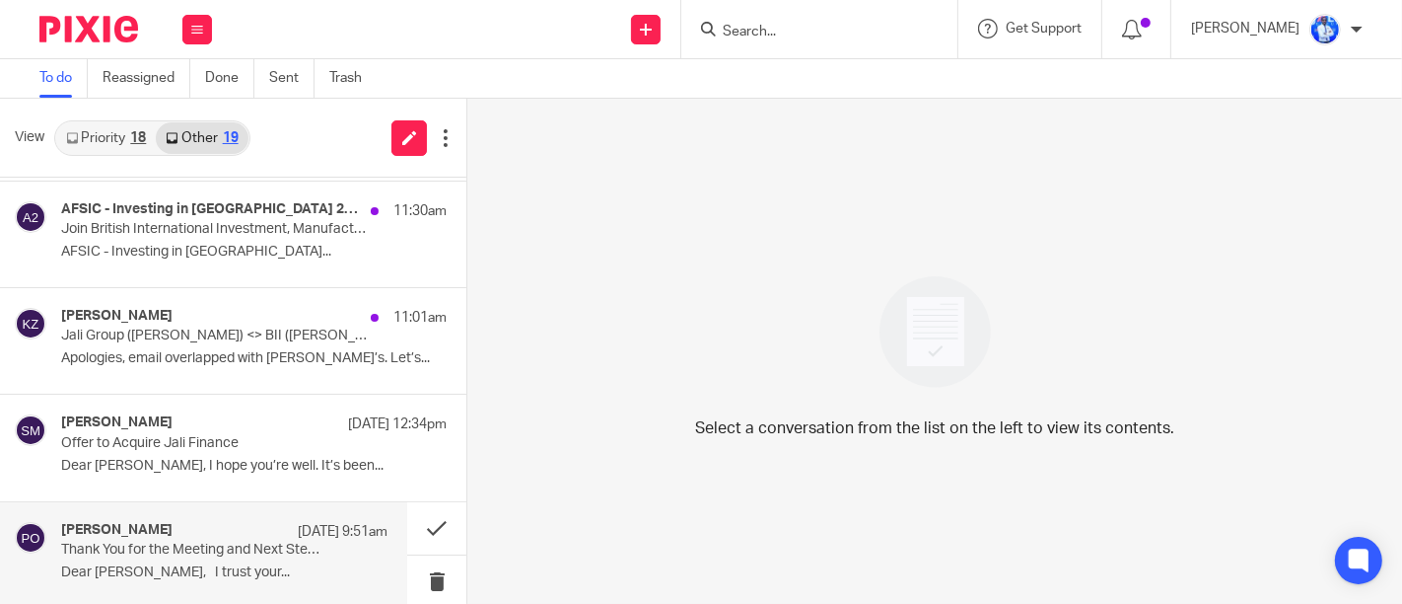
scroll to position [2880, 0]
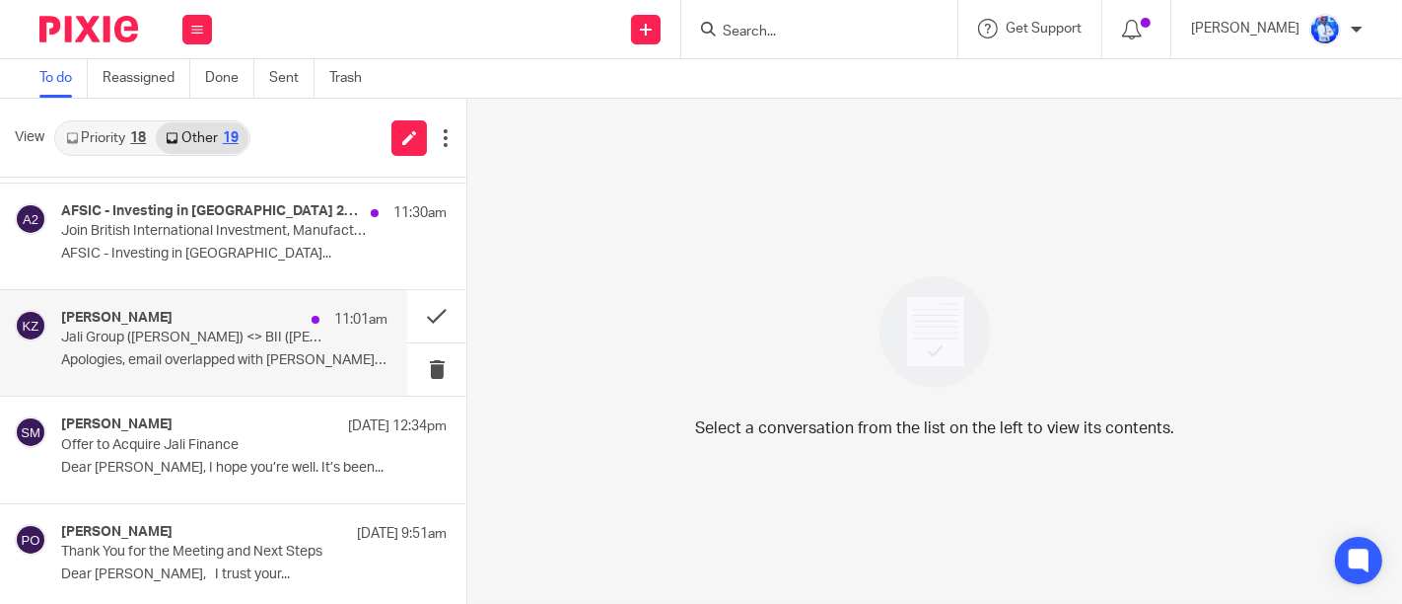
click at [287, 329] on p "Jali Group ([PERSON_NAME]) <> BII ([PERSON_NAME])" at bounding box center [191, 337] width 261 height 17
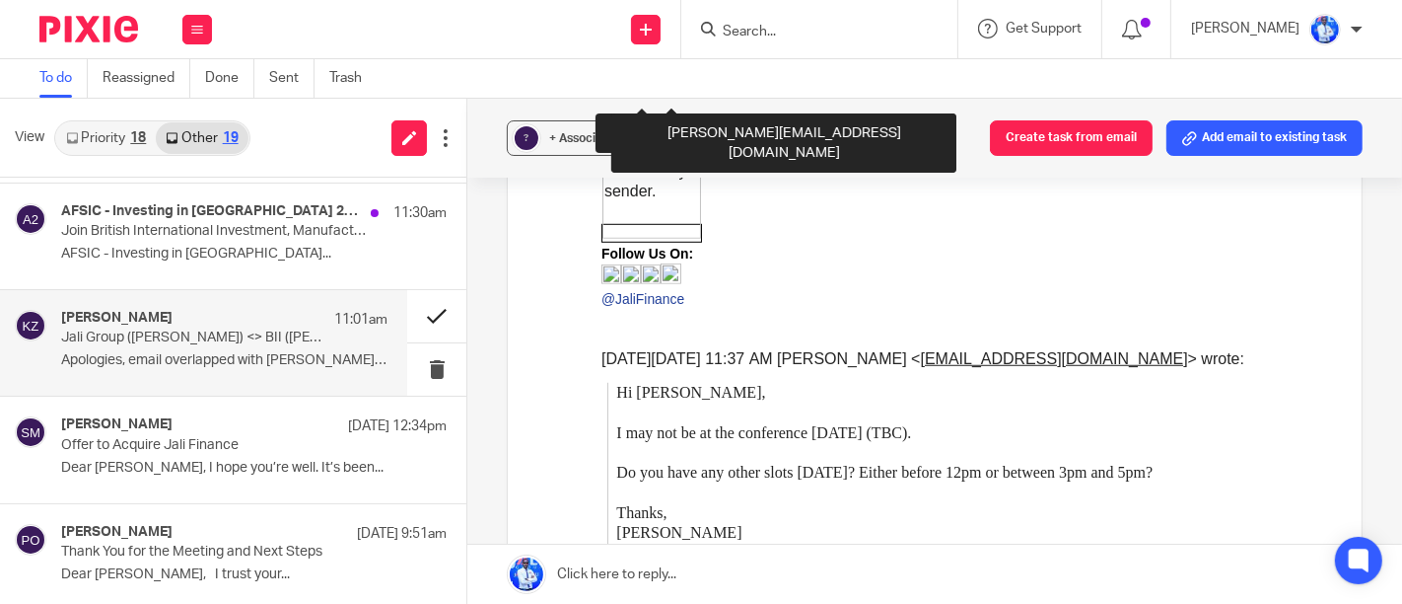
scroll to position [1165, 0]
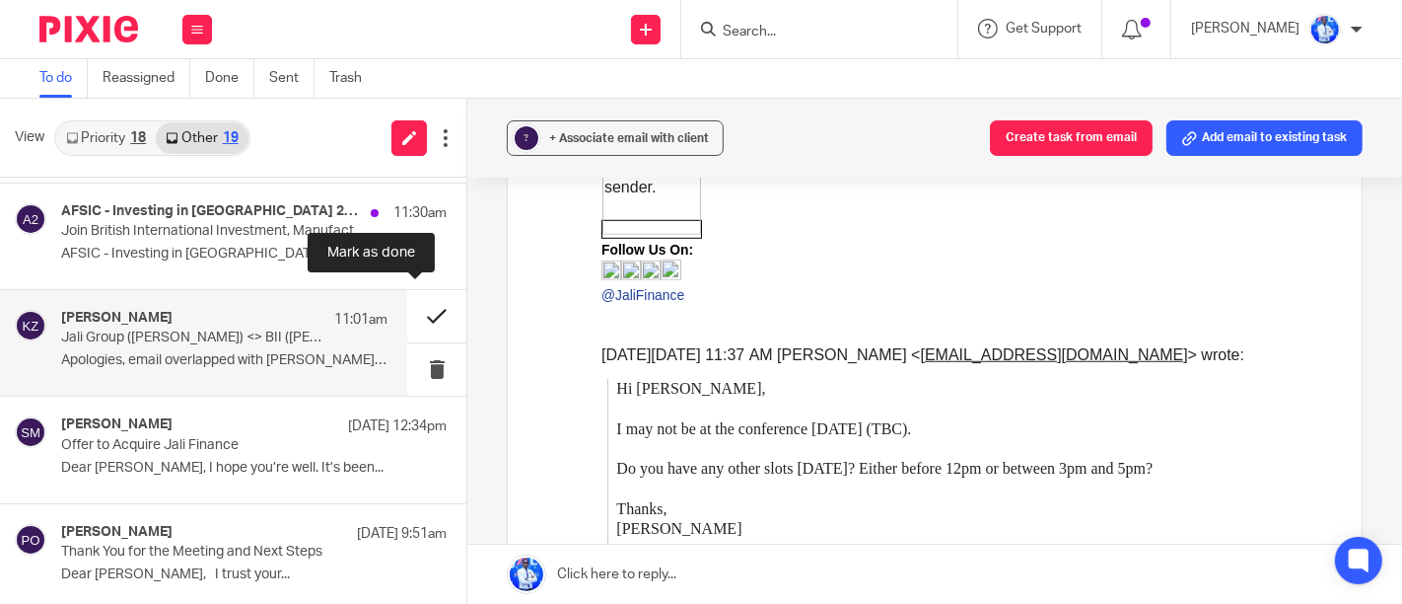
click at [407, 308] on button at bounding box center [436, 316] width 59 height 52
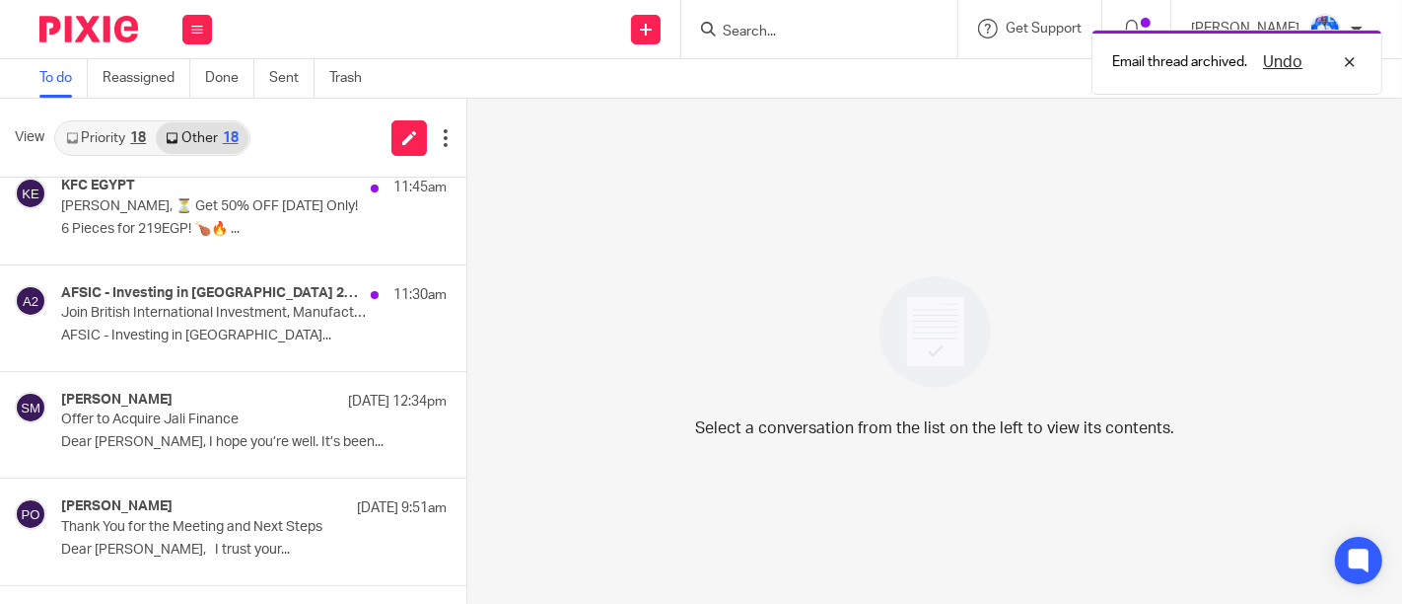
scroll to position [2794, 0]
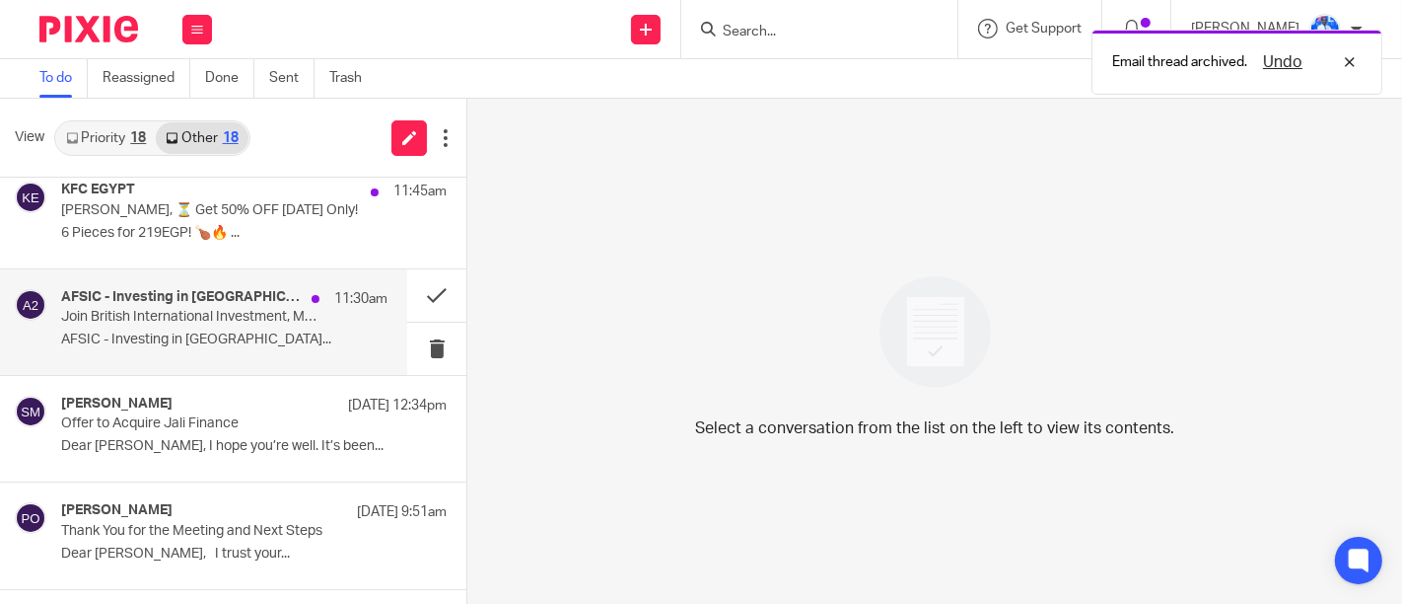
click at [274, 314] on p "Join British International Investment, Manufacturing [GEOGRAPHIC_DATA], and Gro…" at bounding box center [191, 317] width 261 height 17
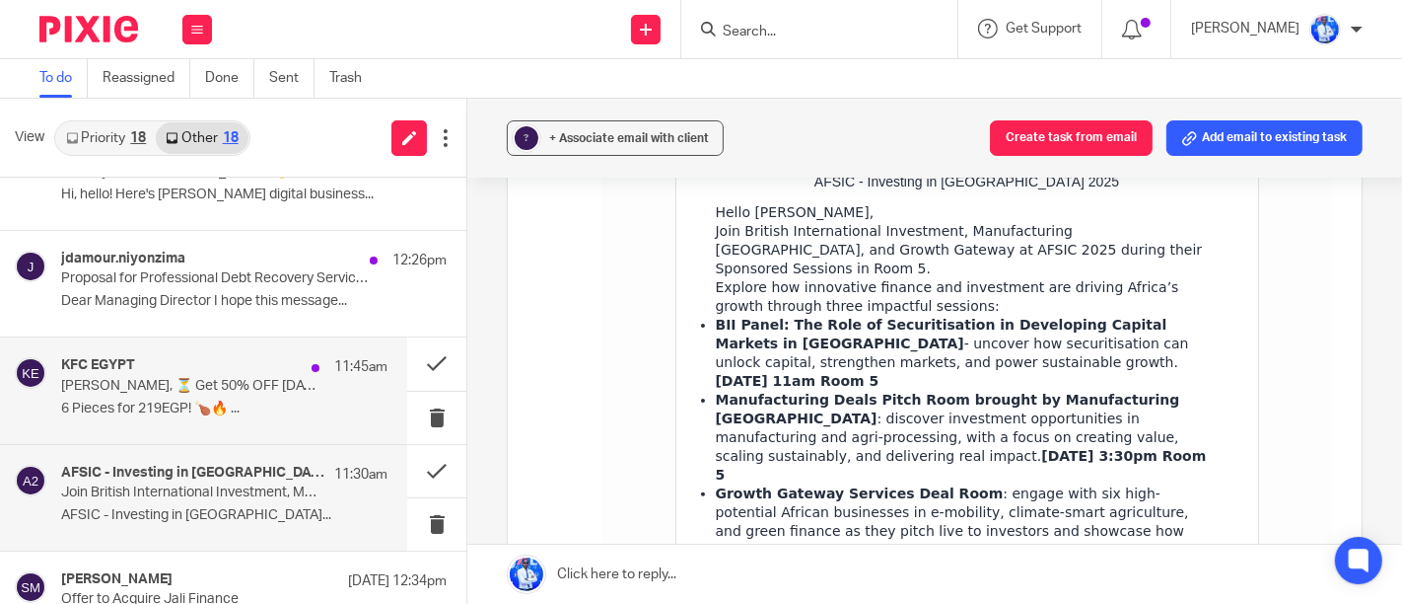
scroll to position [2614, 0]
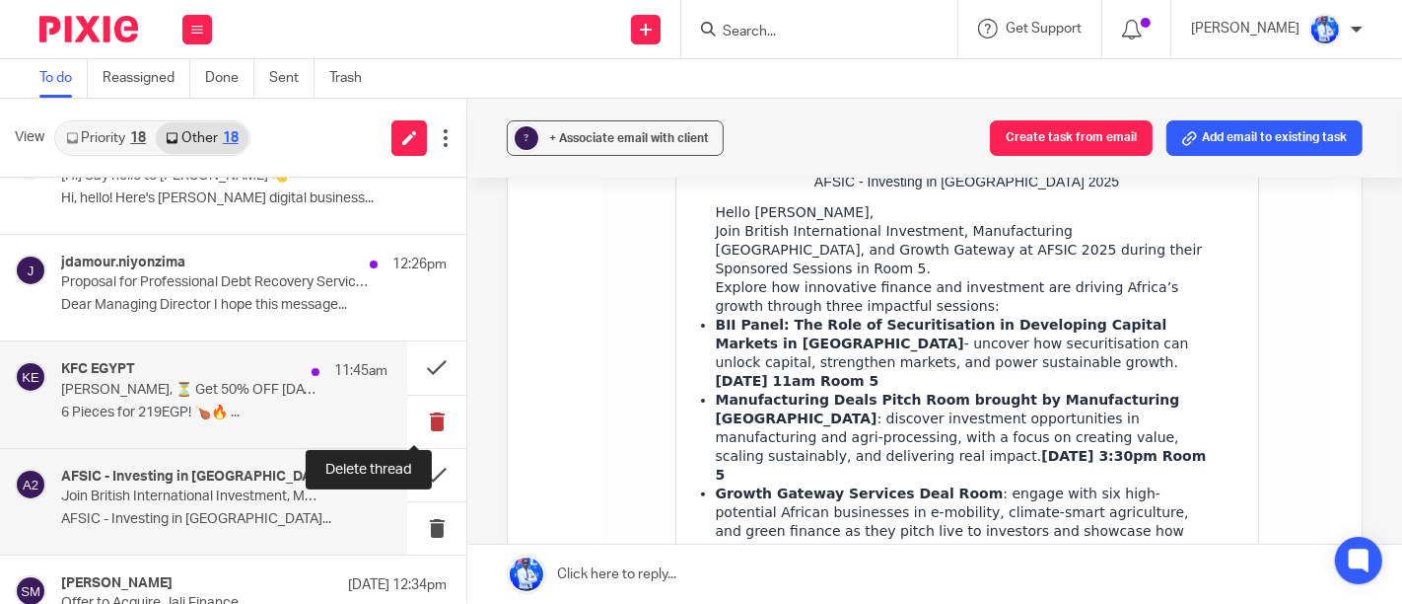
click at [421, 414] on button at bounding box center [436, 421] width 59 height 52
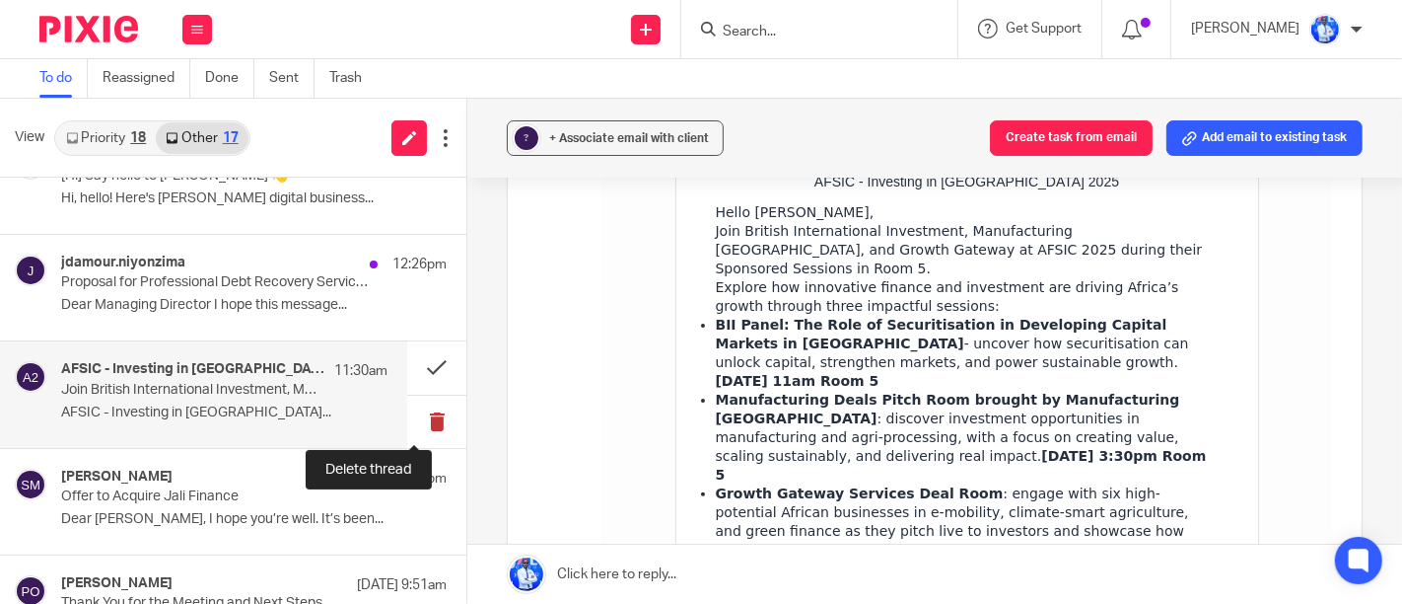
click at [414, 426] on button at bounding box center [436, 421] width 59 height 52
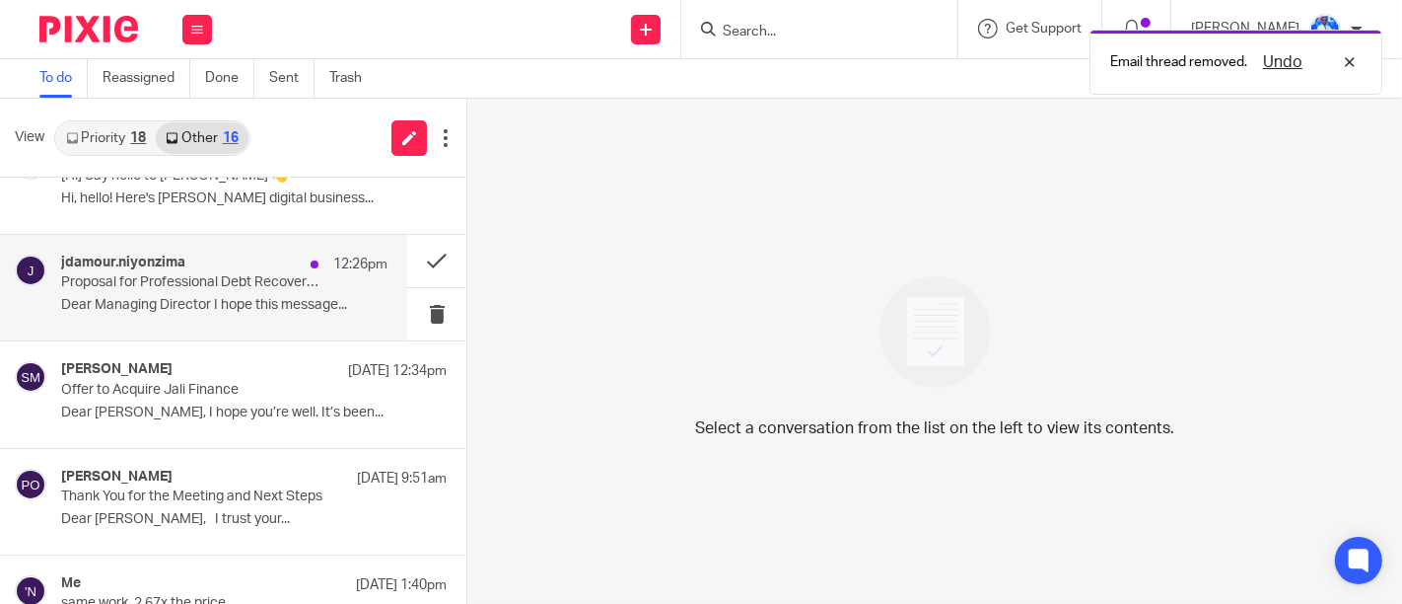
click at [281, 308] on div "jdamour.niyonzima 12:26pm Proposal for Professional Debt Recovery Services Dear…" at bounding box center [224, 287] width 326 height 66
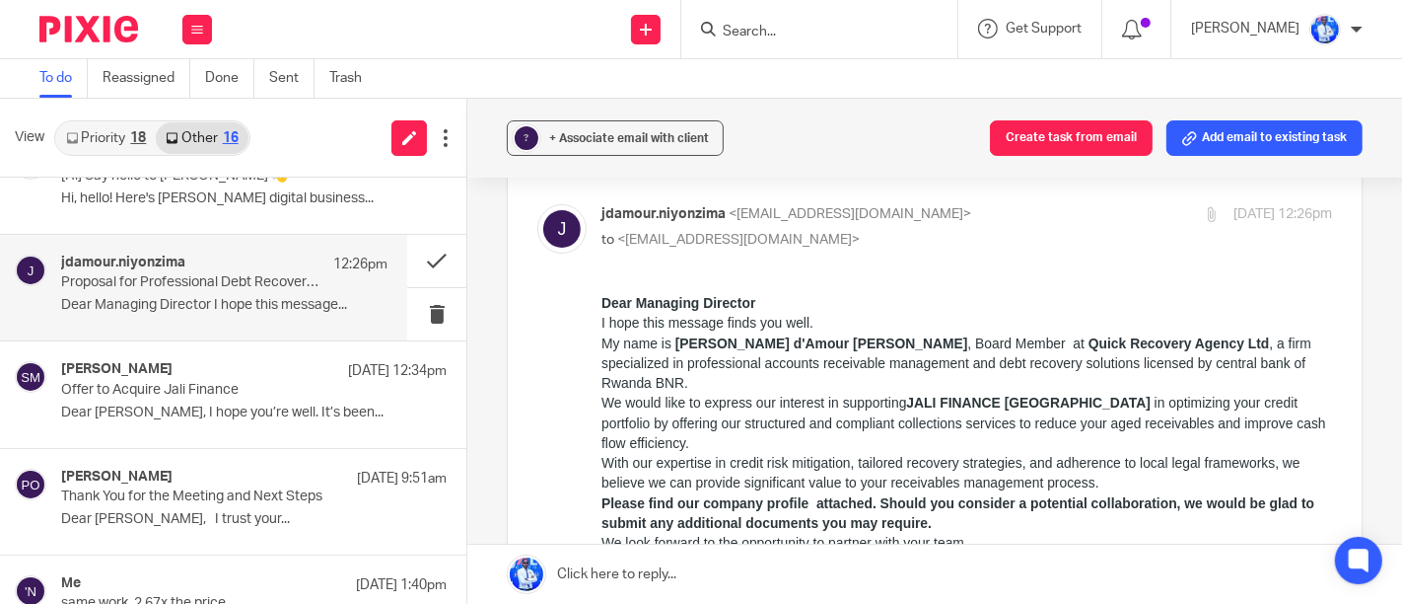
scroll to position [80, 0]
click at [850, 603] on link at bounding box center [934, 573] width 935 height 59
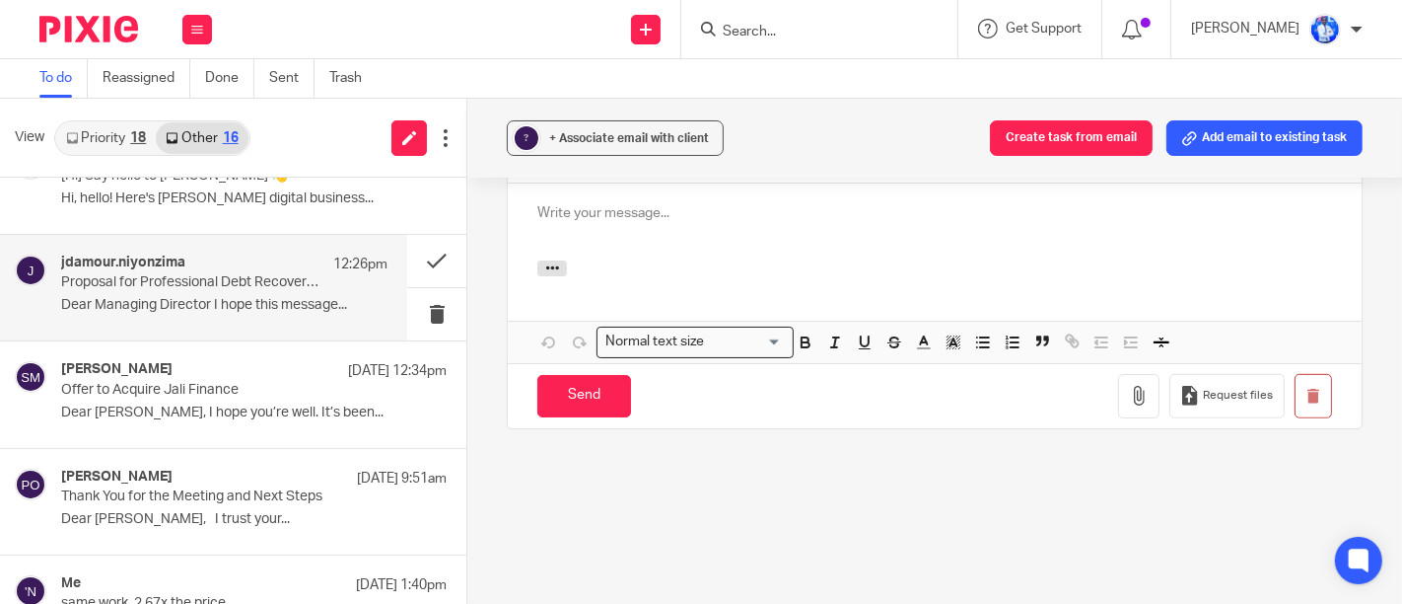
scroll to position [0, 0]
click at [260, 254] on div "jdamour.niyonzima 12:26pm" at bounding box center [224, 264] width 326 height 20
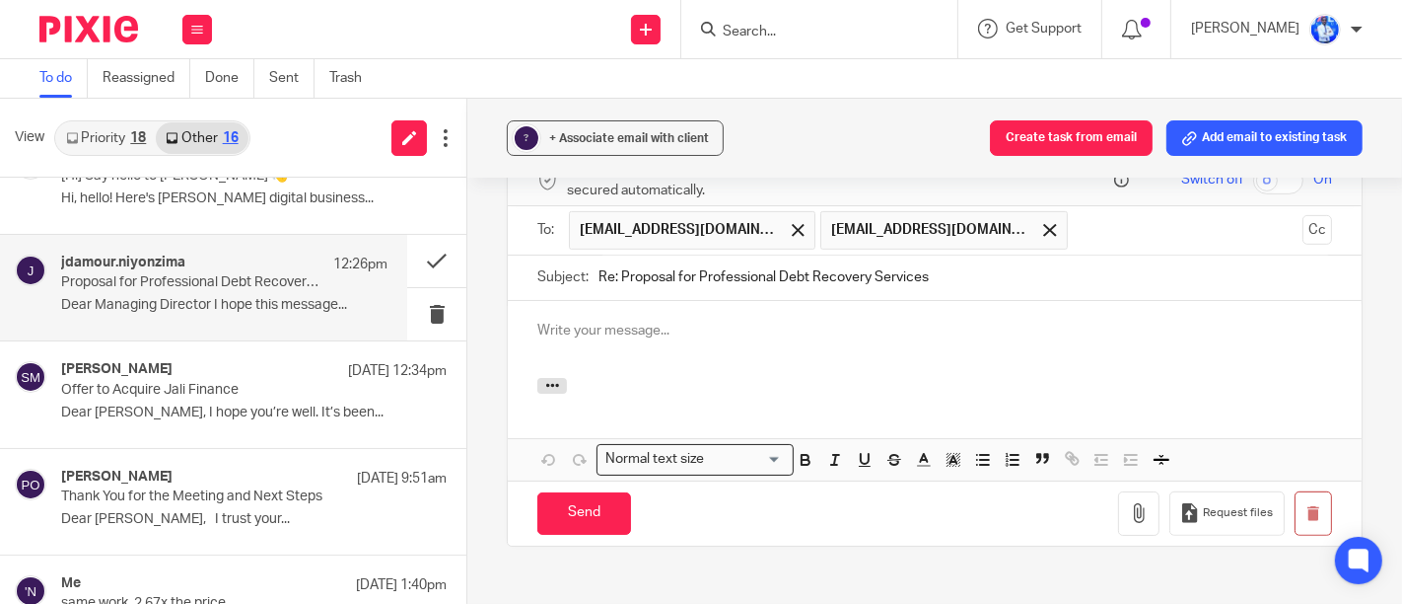
scroll to position [890, 0]
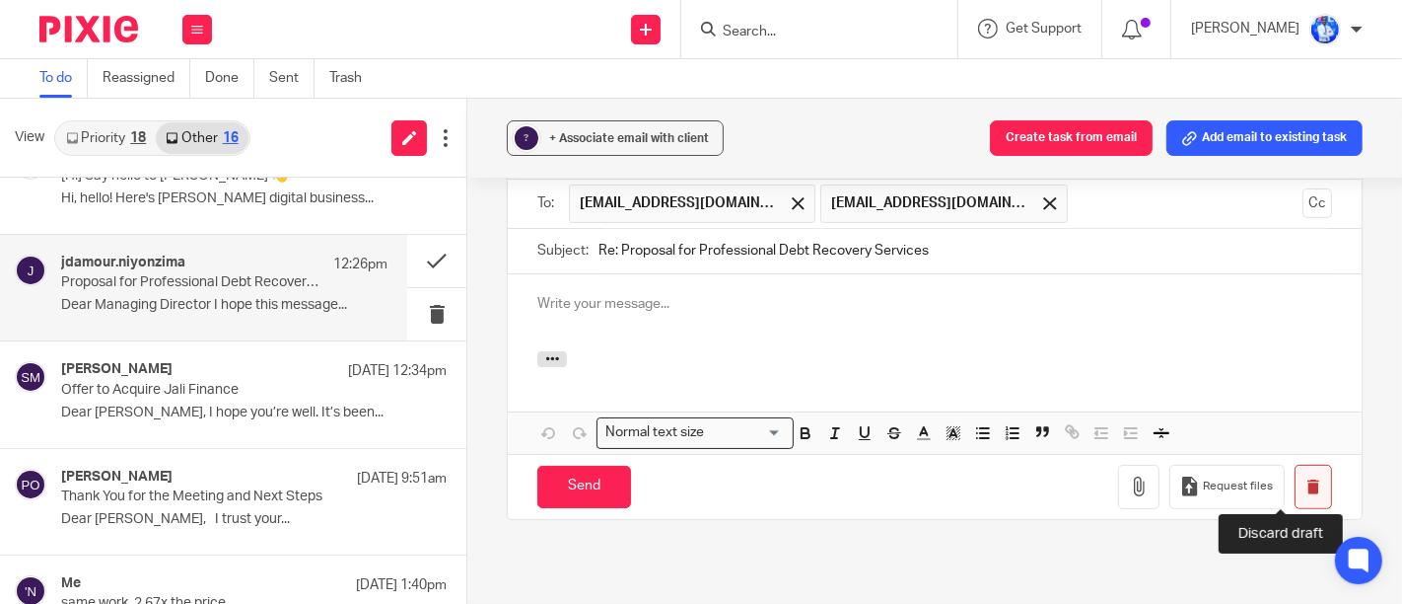
click at [1306, 479] on icon "button" at bounding box center [1313, 486] width 15 height 15
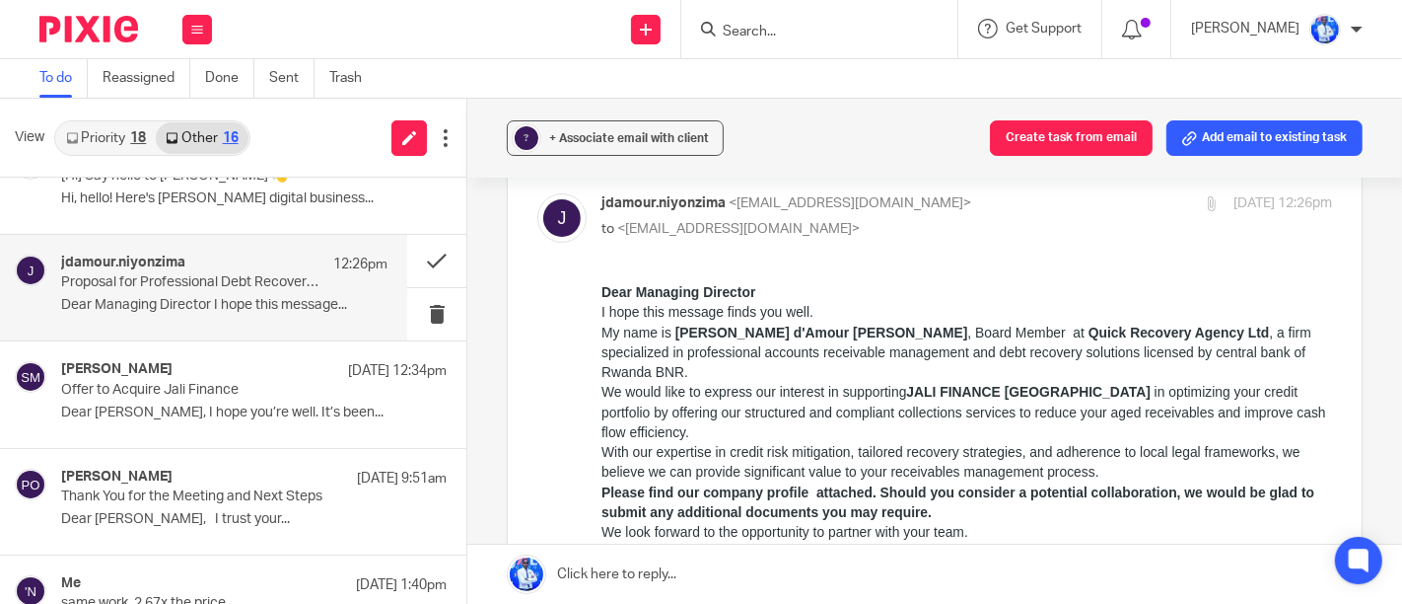
scroll to position [112, 0]
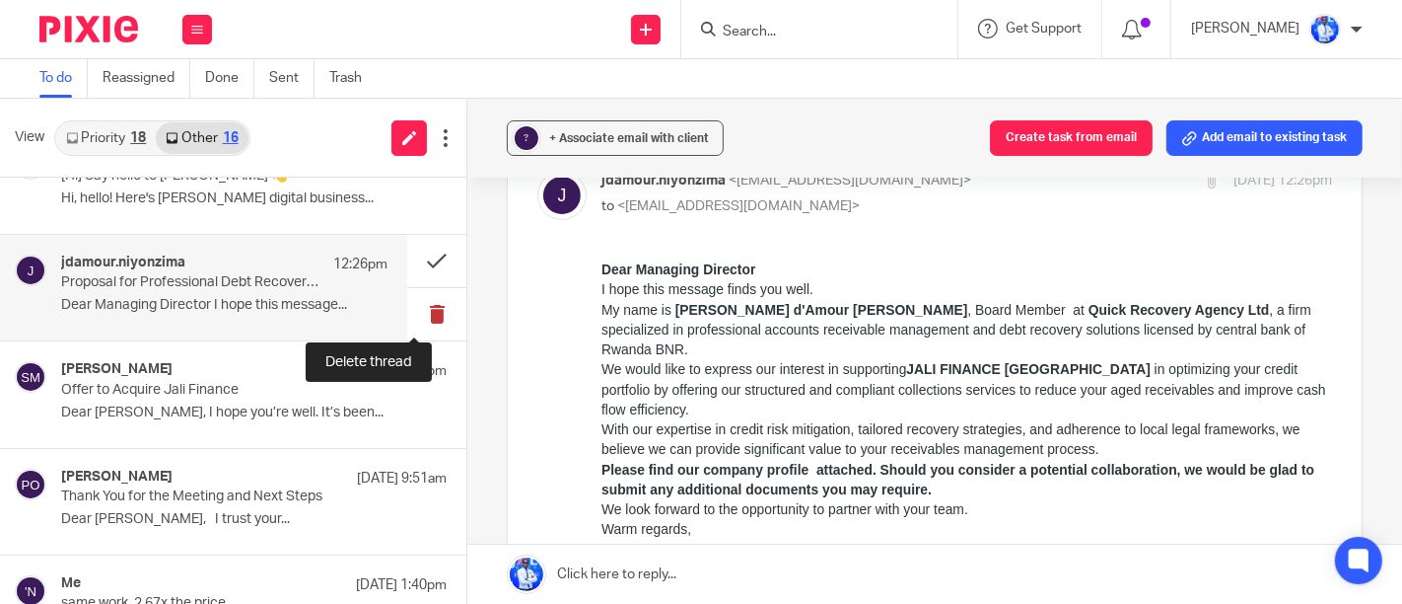
click at [425, 297] on button at bounding box center [436, 314] width 59 height 52
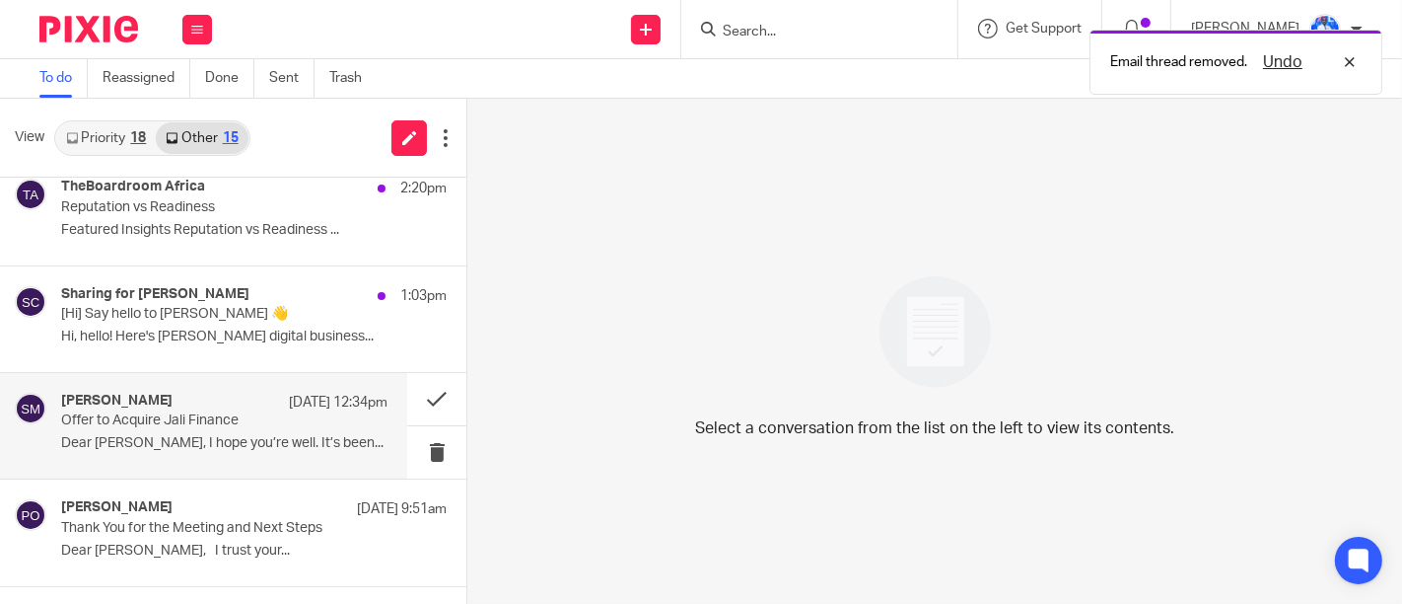
scroll to position [2474, 0]
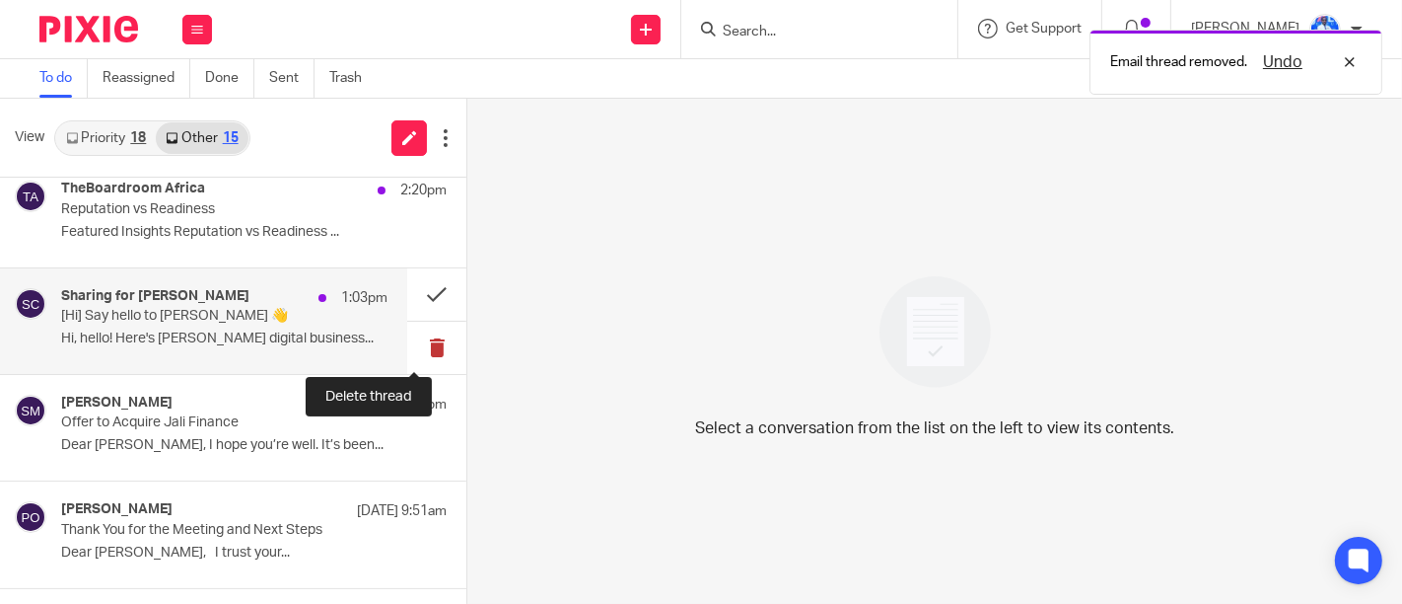
click at [419, 339] on button at bounding box center [436, 347] width 59 height 52
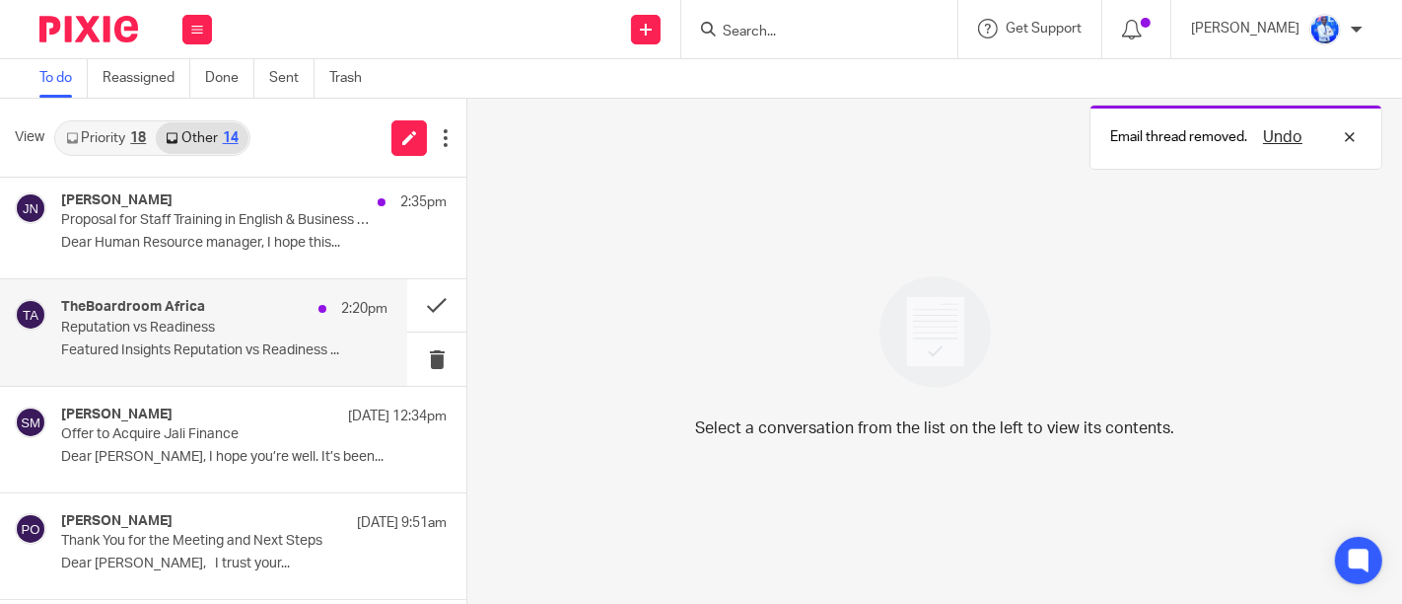
scroll to position [2355, 0]
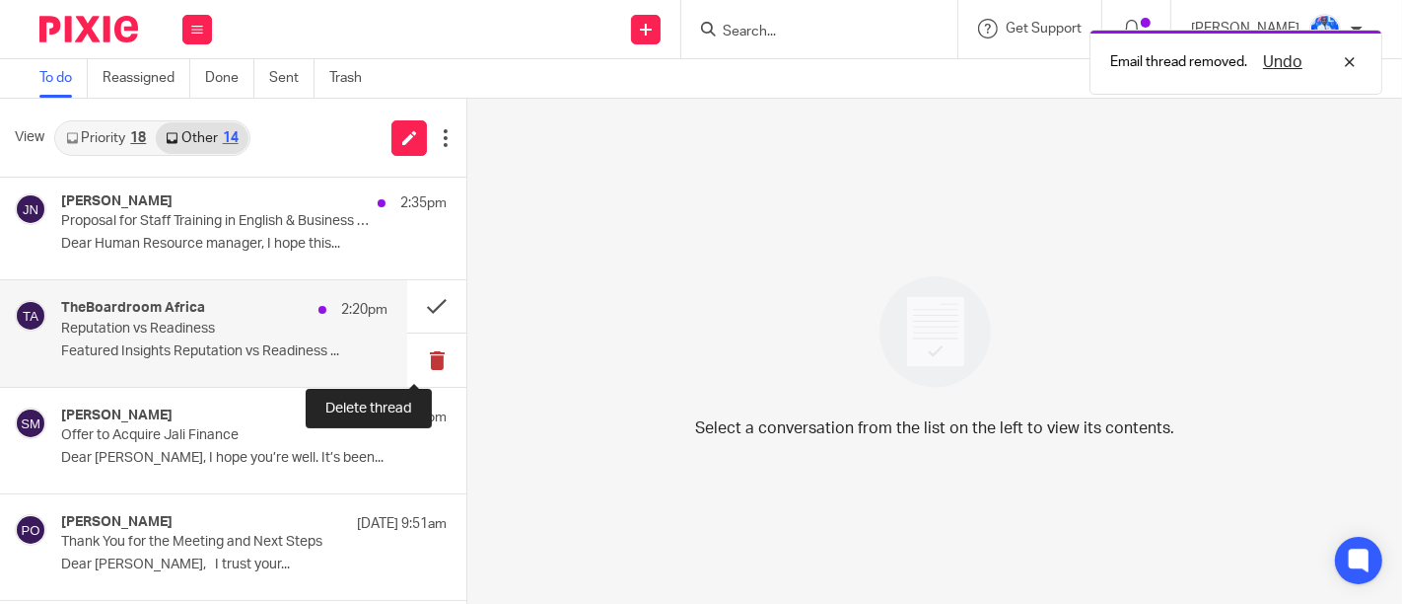
click at [407, 350] on button at bounding box center [436, 359] width 59 height 52
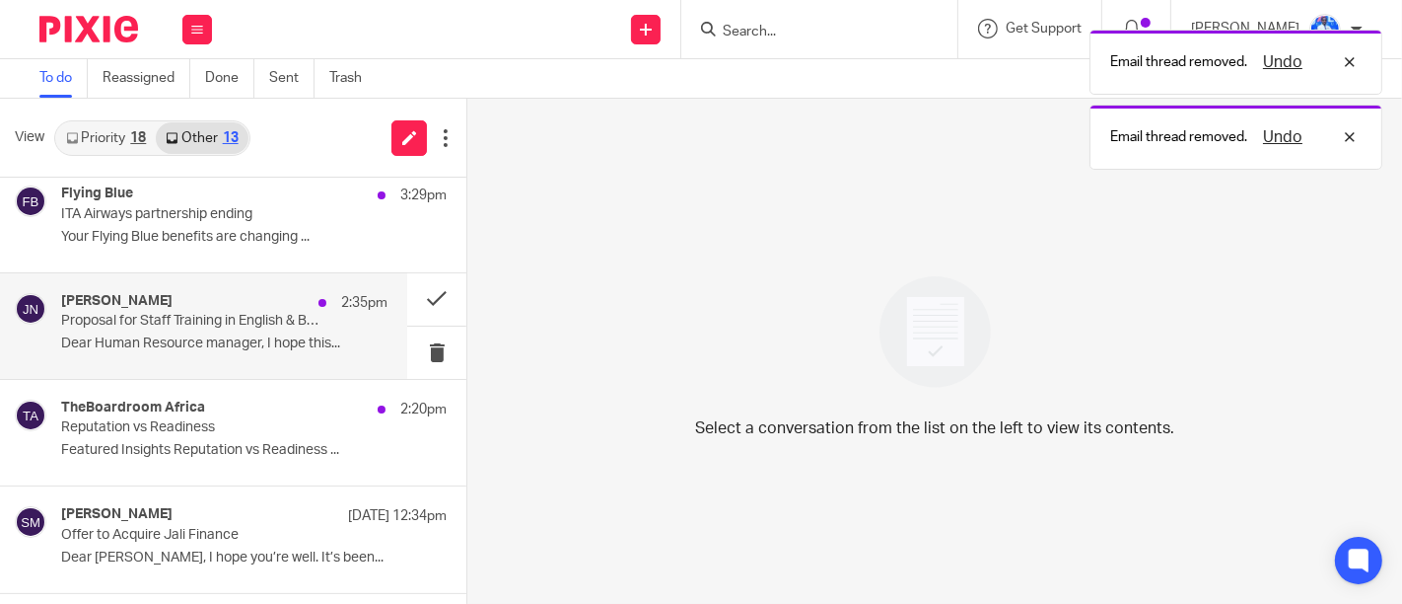
scroll to position [2147, 0]
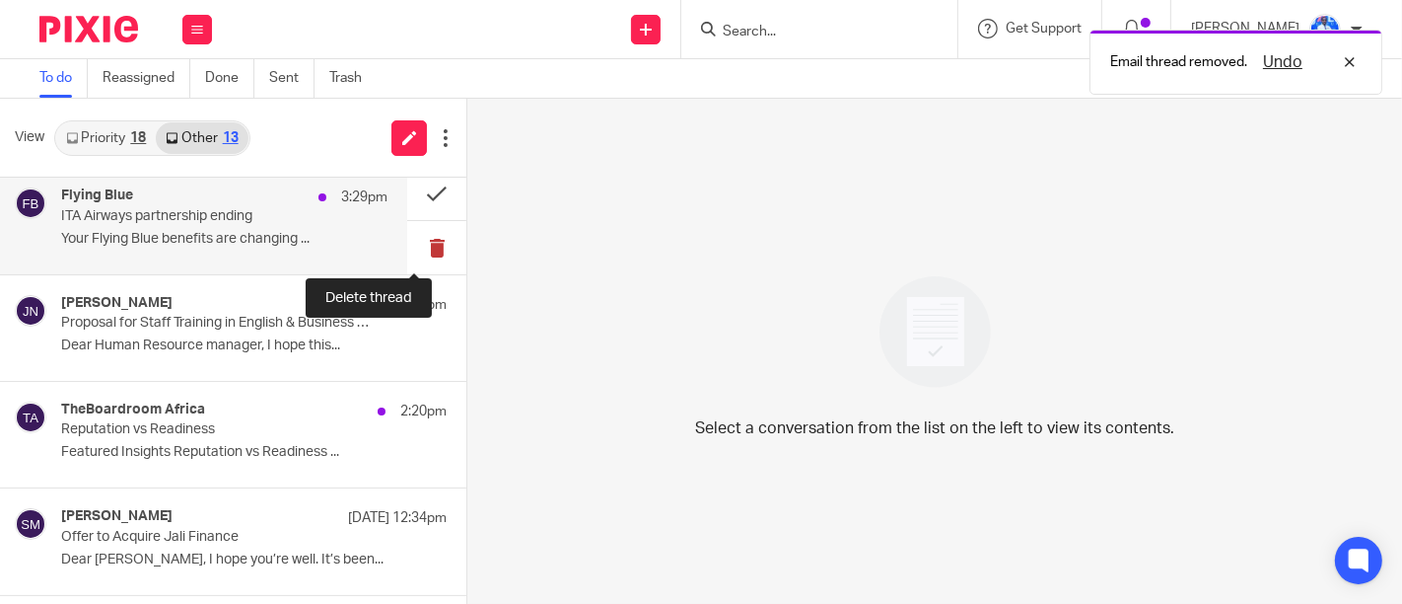
click at [419, 238] on button at bounding box center [436, 247] width 59 height 52
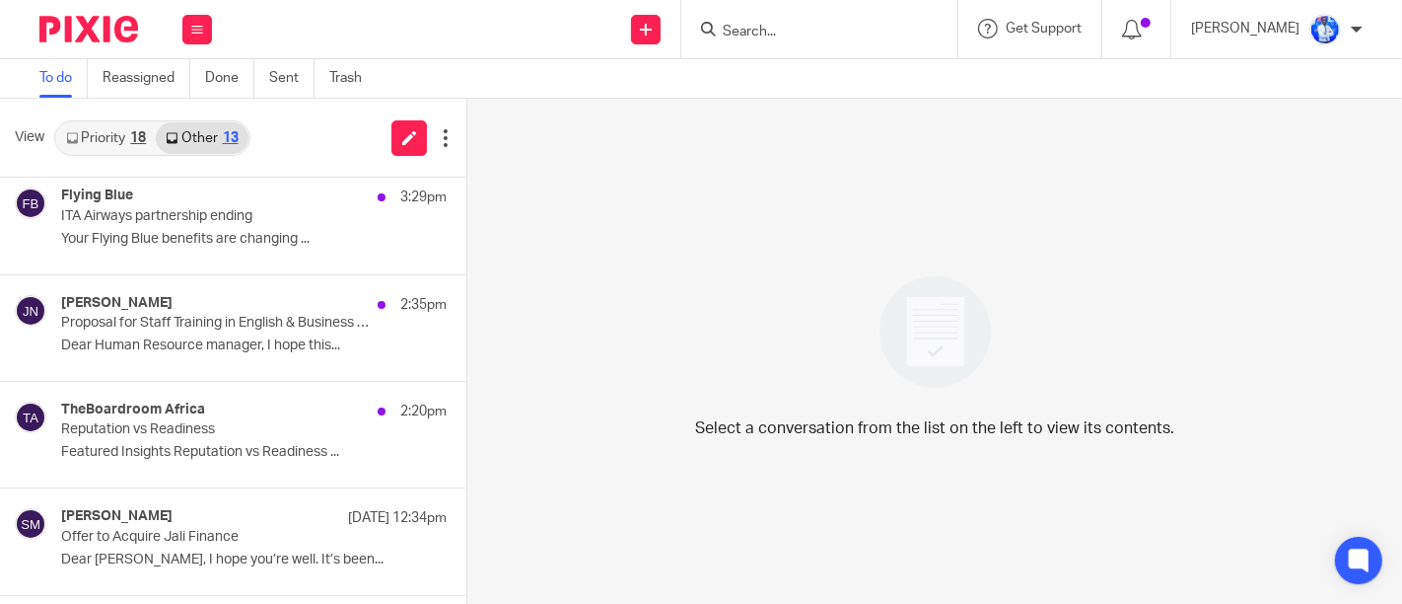
scroll to position [2040, 0]
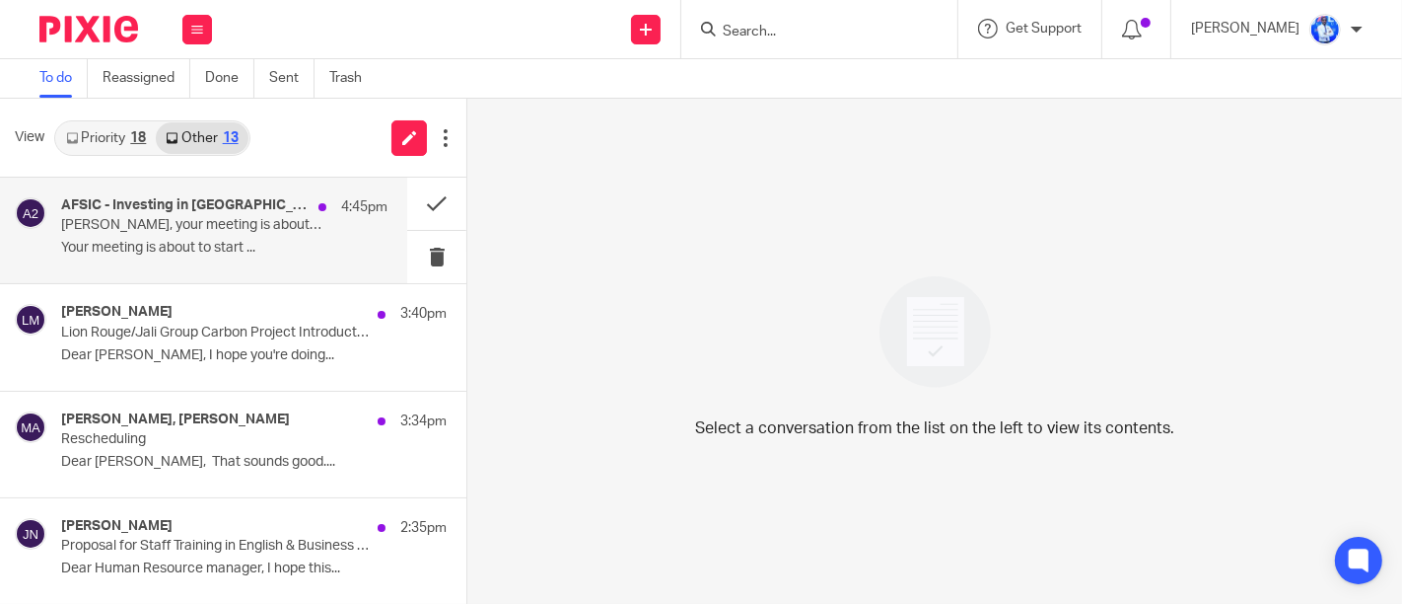
click at [278, 249] on p "Your meeting is about to start ..." at bounding box center [224, 248] width 326 height 17
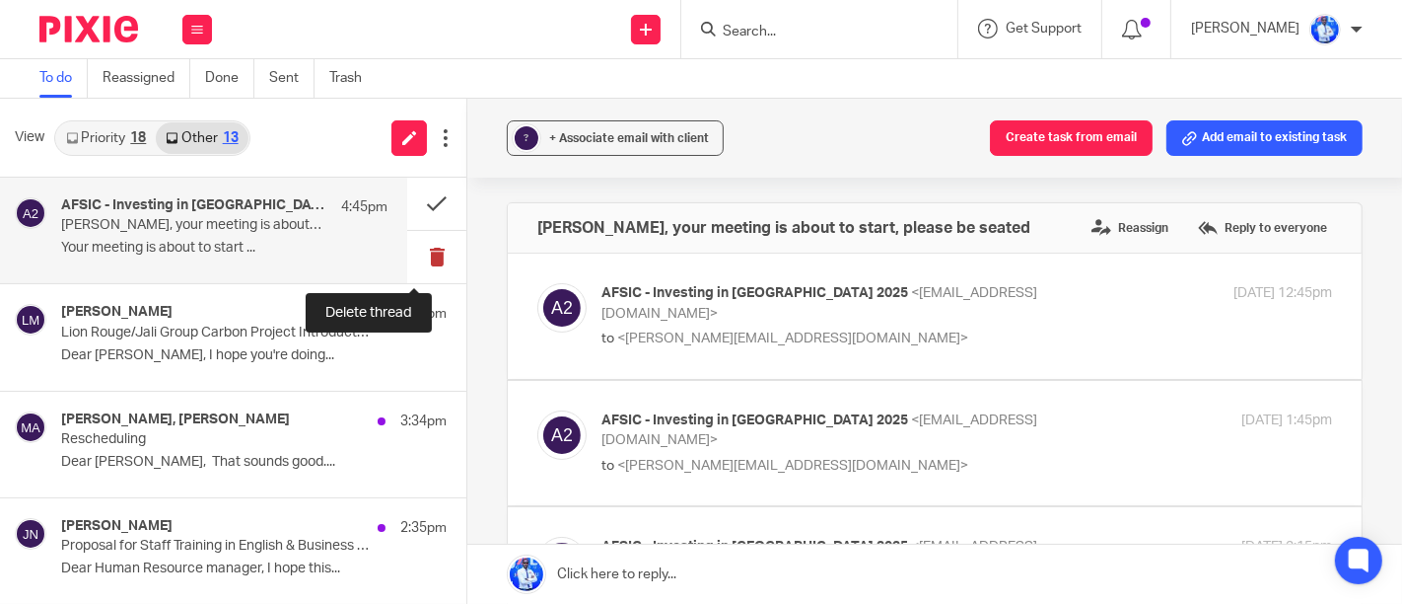
click at [419, 260] on button at bounding box center [436, 257] width 59 height 52
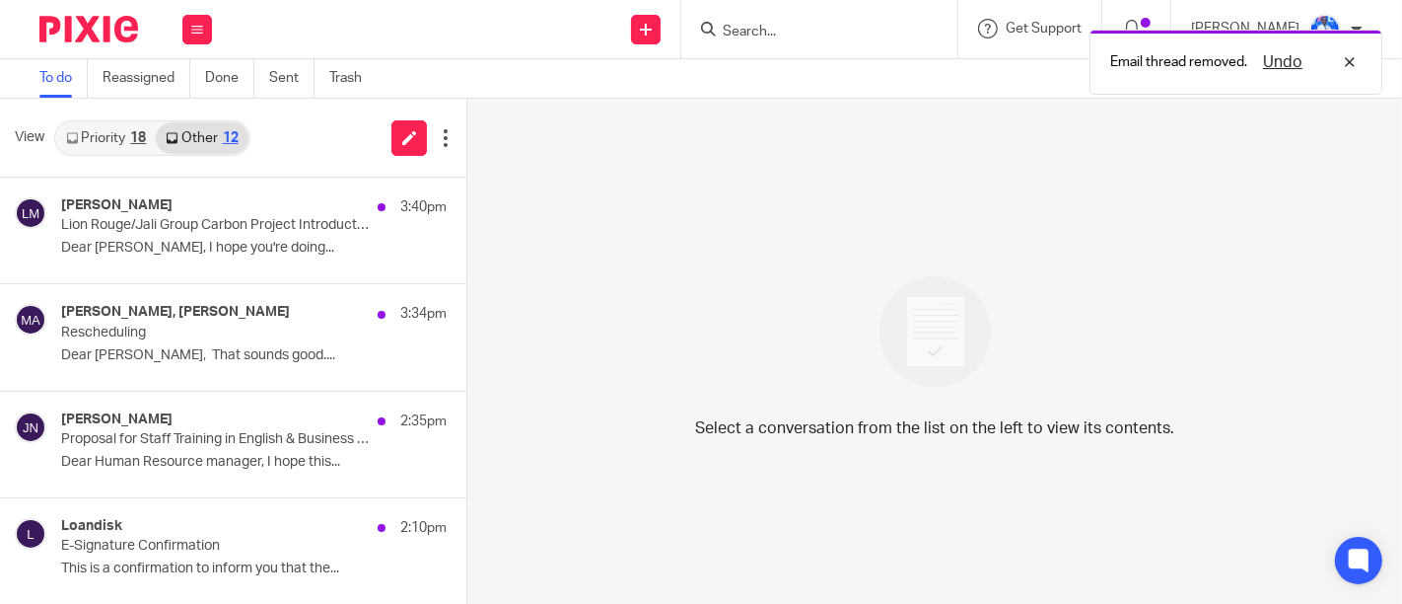
click at [283, 227] on p "Lion Rouge/Jali Group Carbon Project Introduction" at bounding box center [215, 225] width 309 height 17
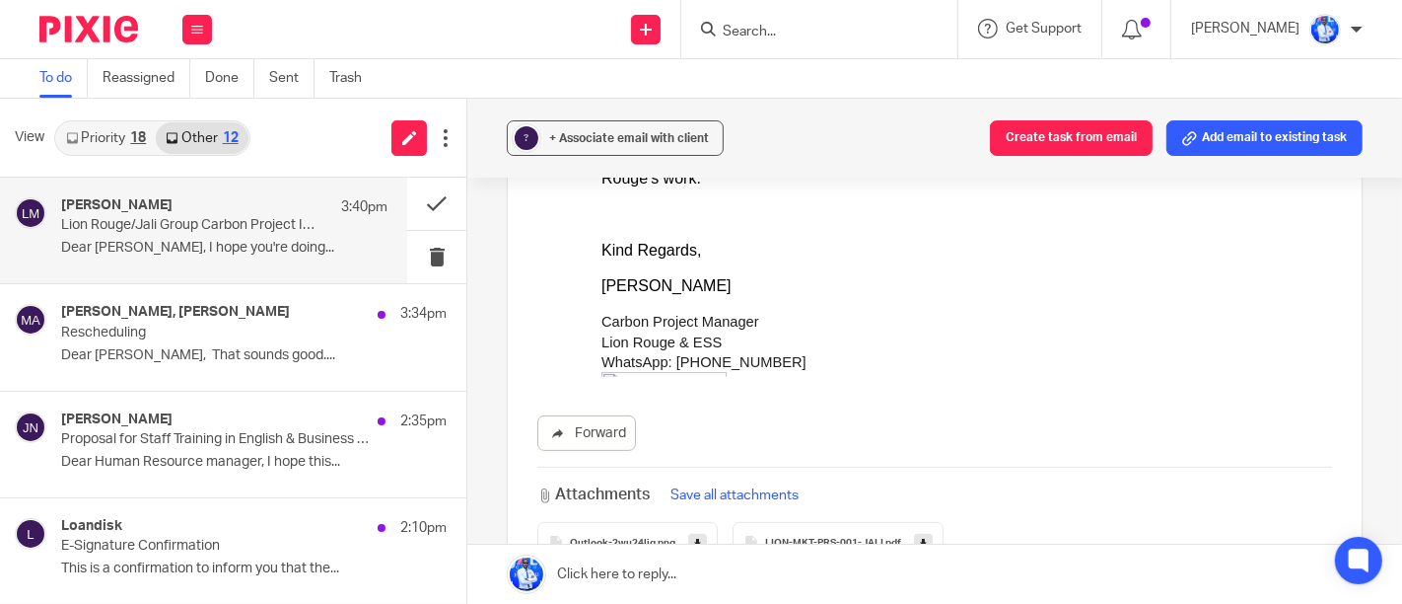
scroll to position [758, 0]
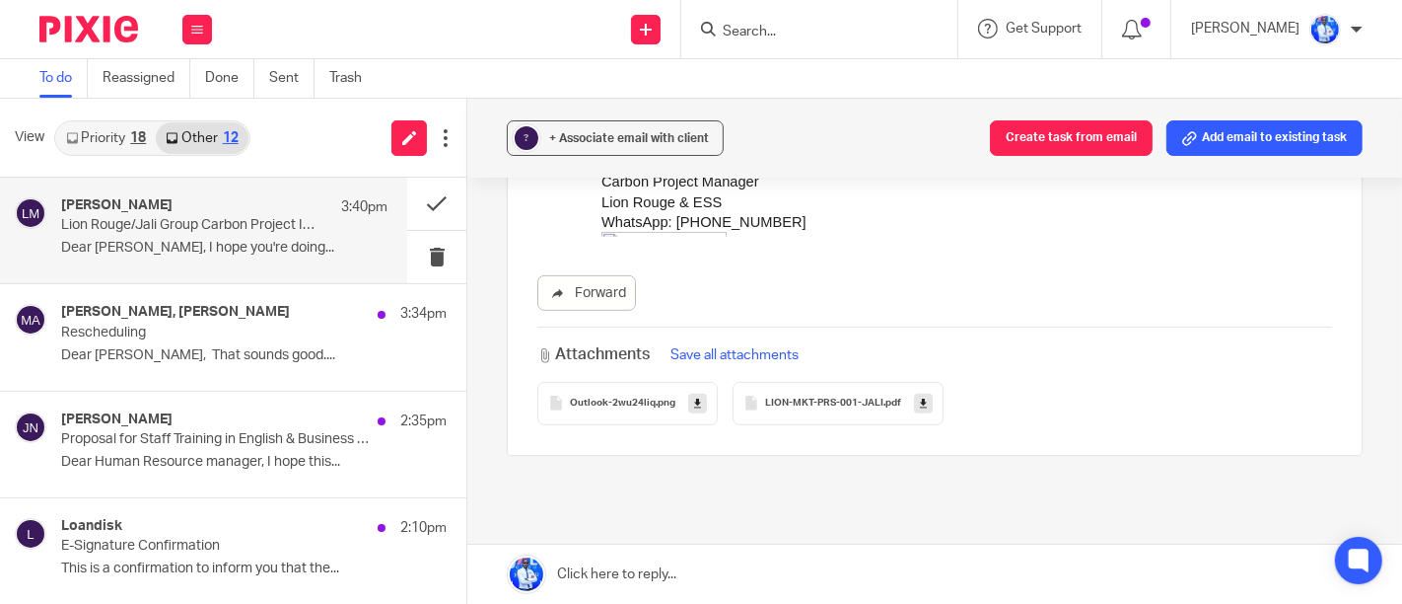
click at [803, 397] on span "LION-MKT-PRS-001-JALI" at bounding box center [824, 403] width 118 height 12
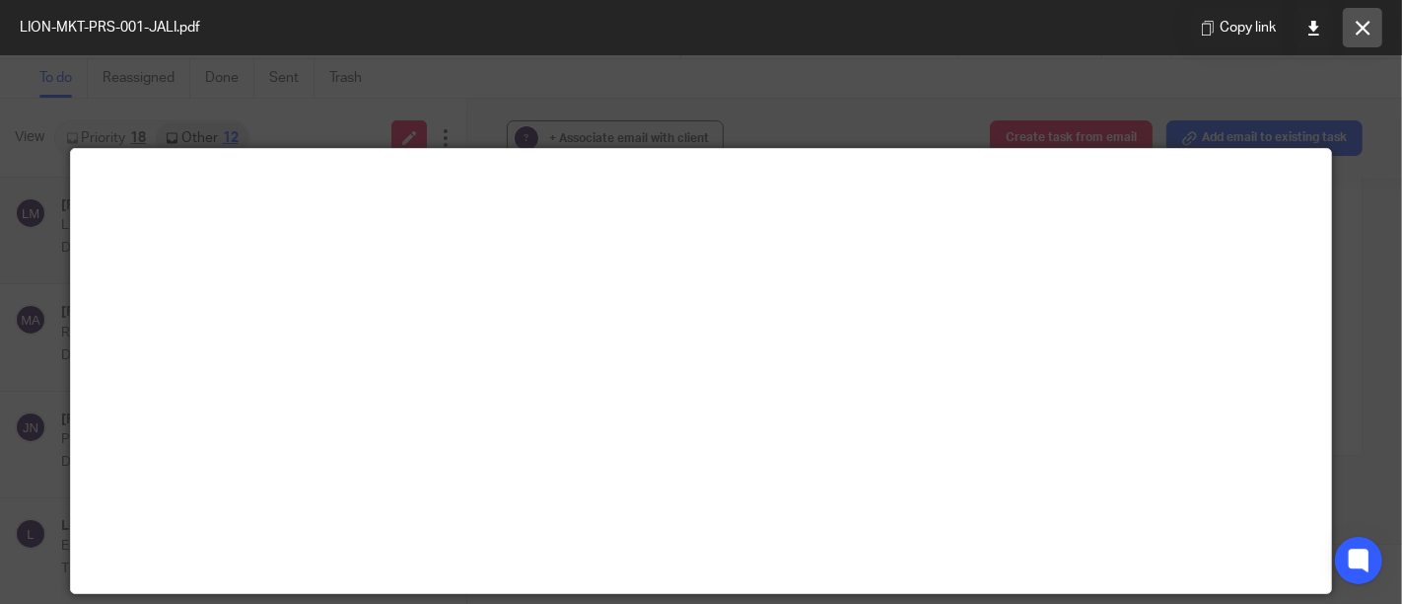
click at [1350, 18] on button at bounding box center [1362, 27] width 39 height 39
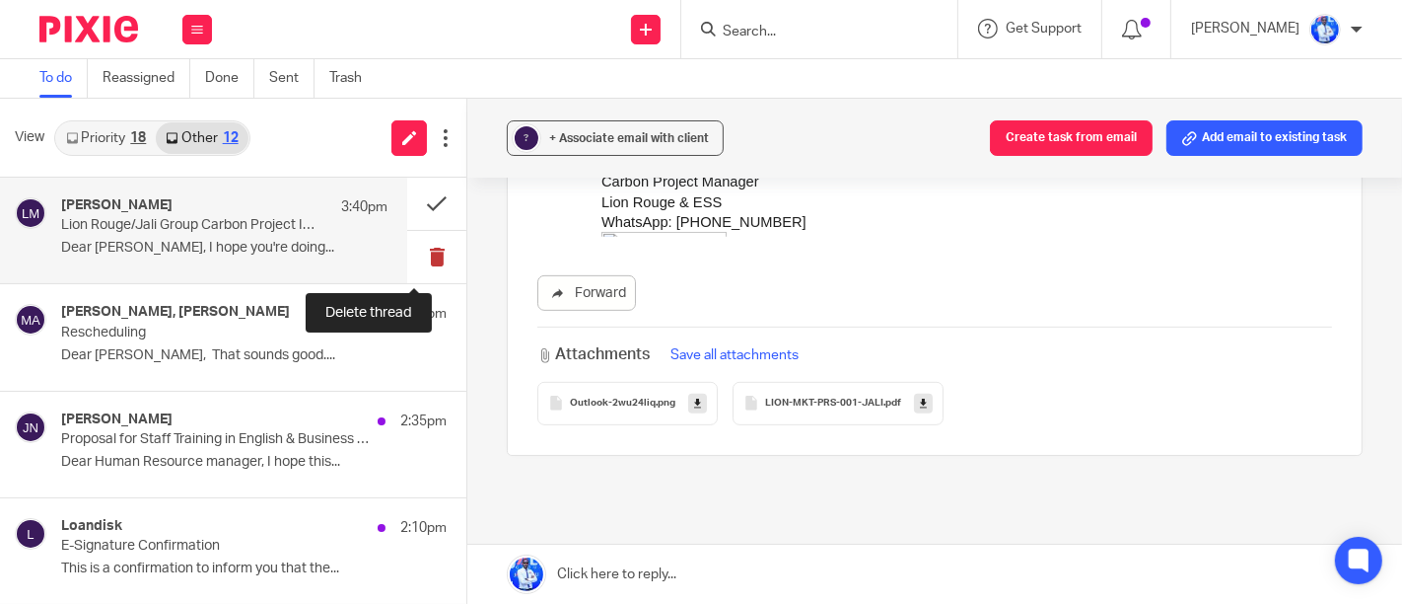
click at [409, 263] on button at bounding box center [436, 257] width 59 height 52
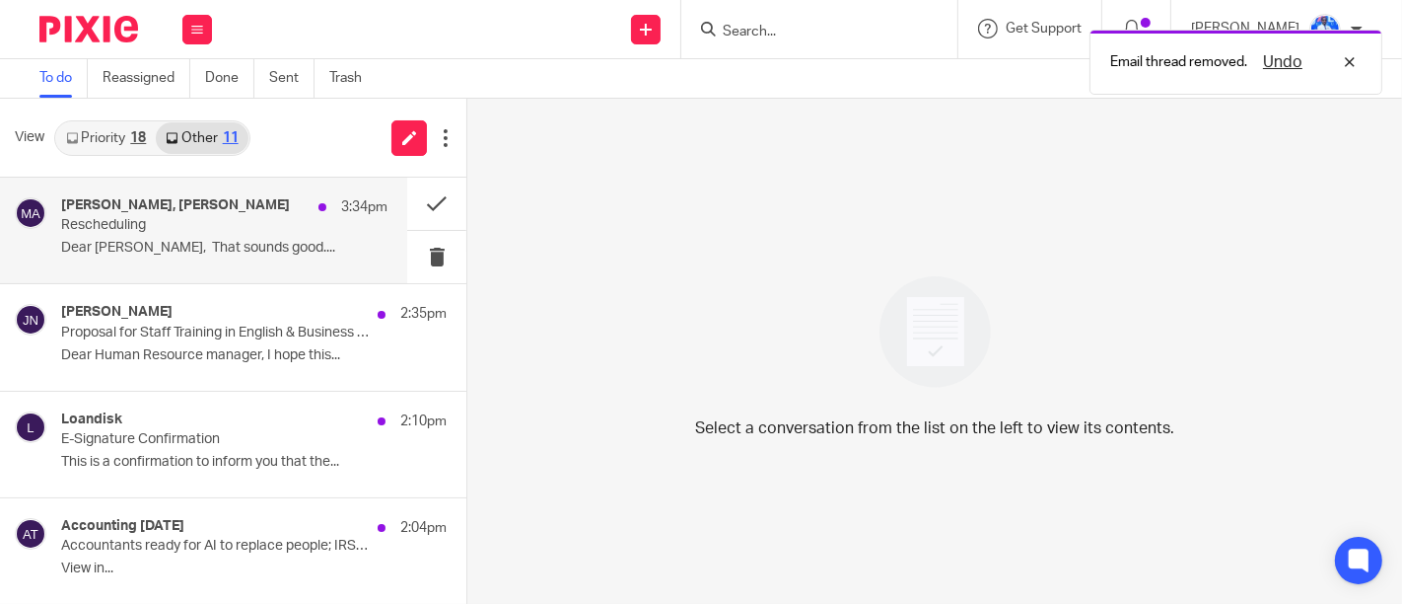
click at [166, 247] on p "Dear [PERSON_NAME], That sounds good...." at bounding box center [224, 248] width 326 height 17
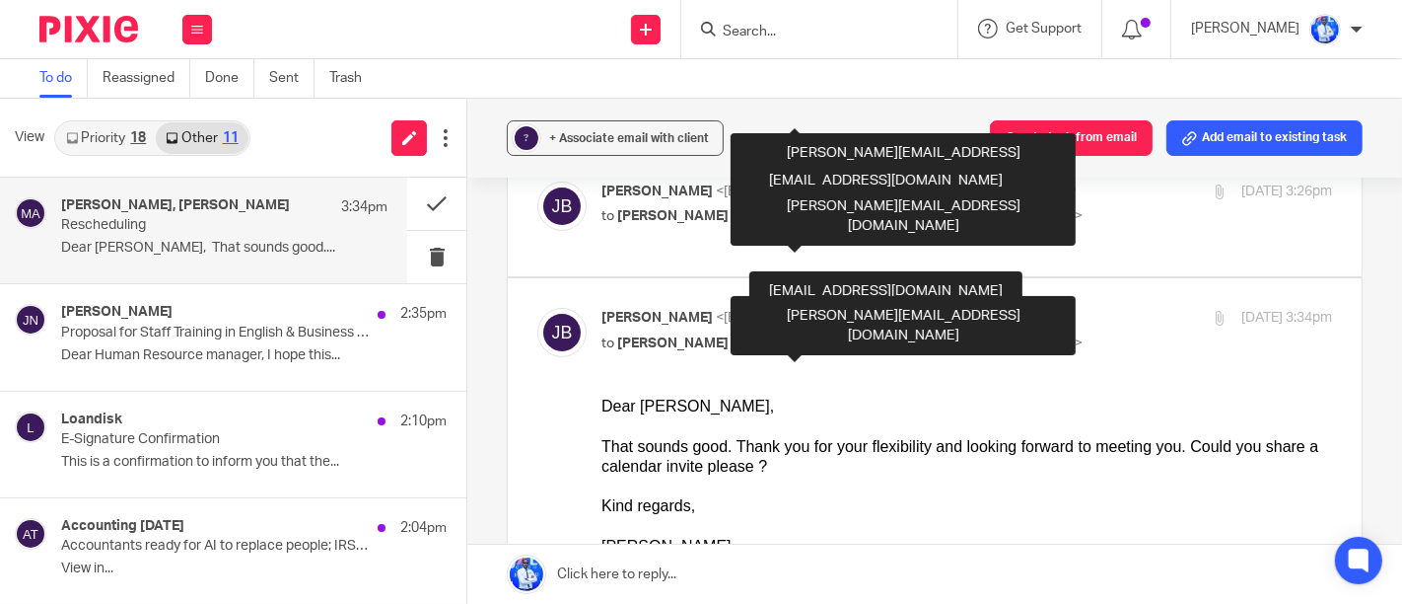
scroll to position [192, 0]
